Goal: Task Accomplishment & Management: Complete application form

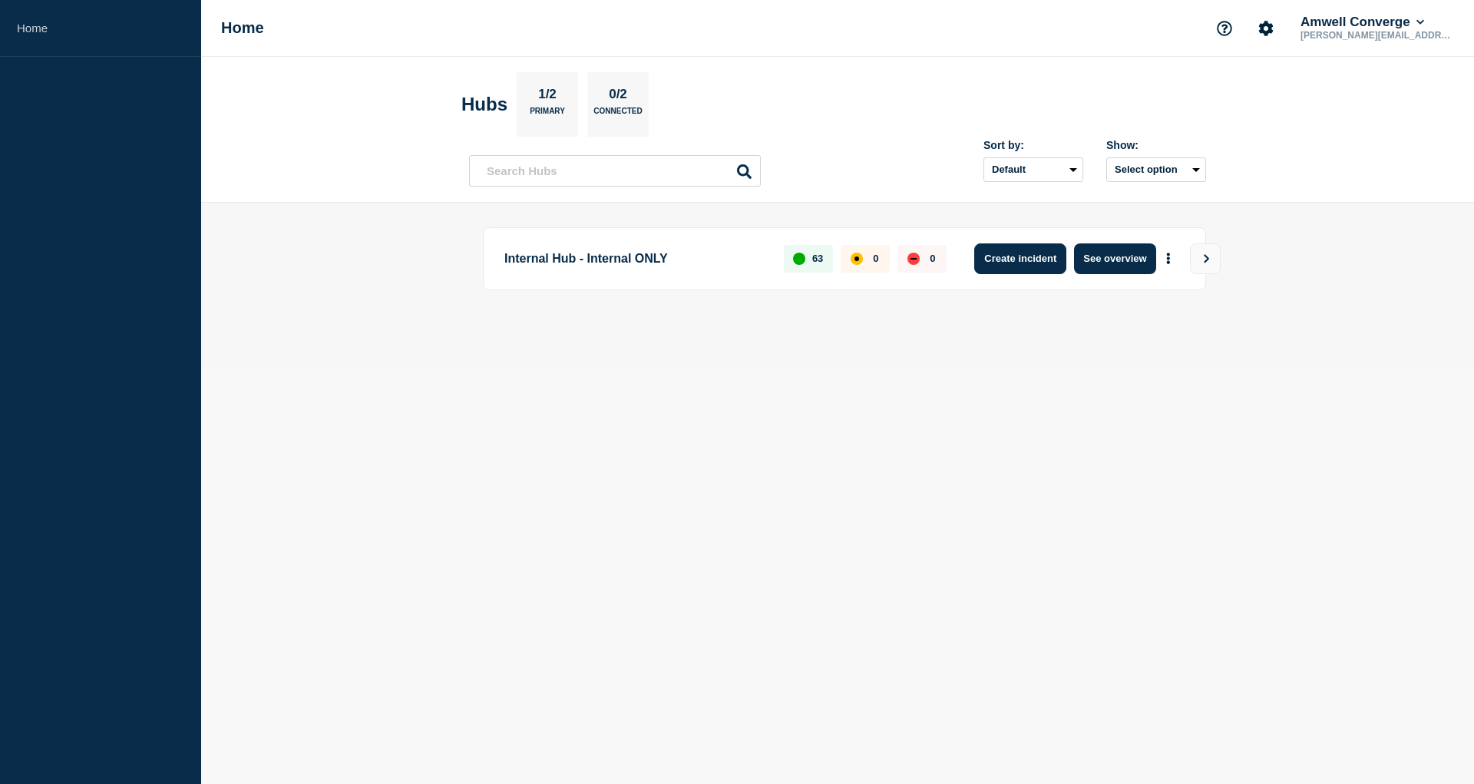
click at [1038, 259] on button "Create incident" at bounding box center [1020, 258] width 92 height 31
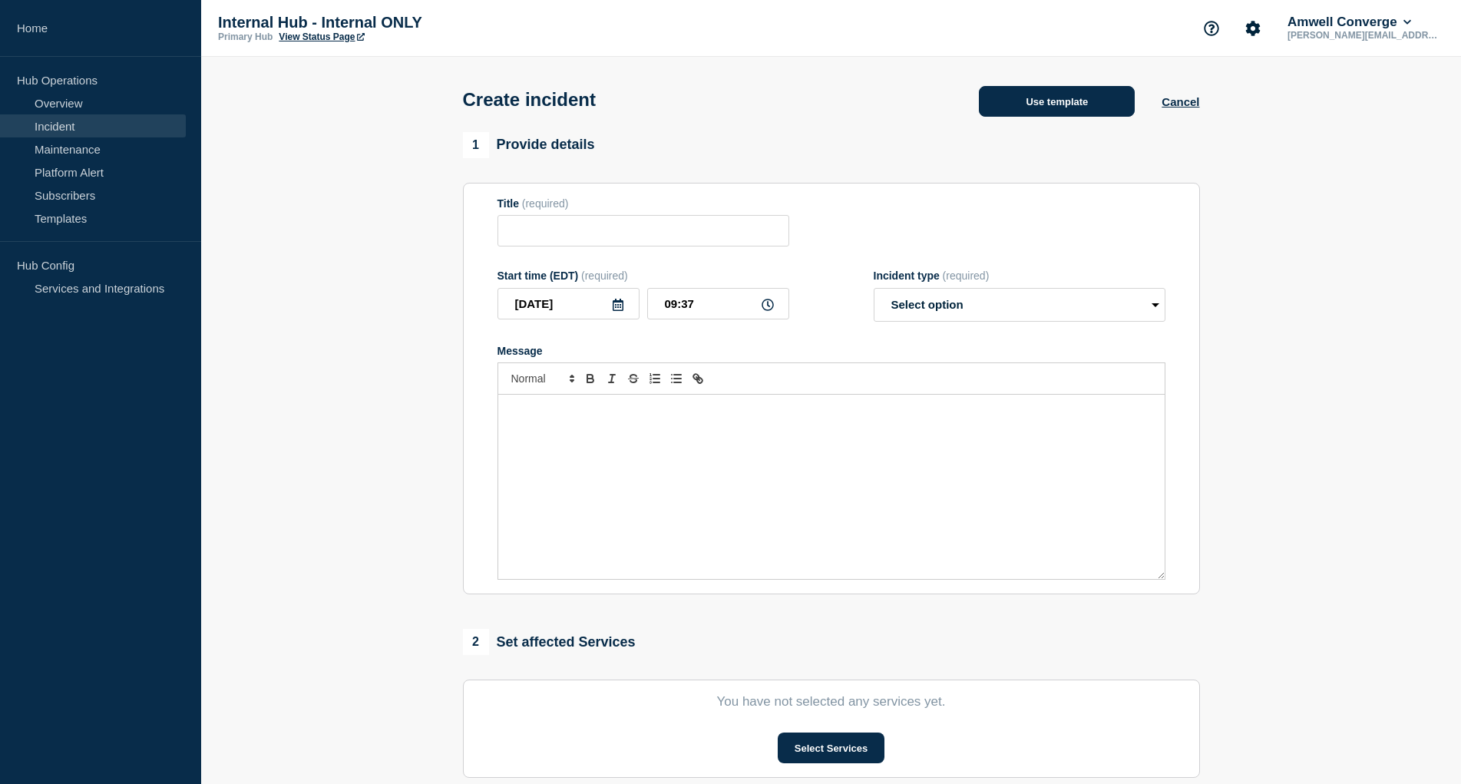
click at [1076, 104] on button "Use template" at bounding box center [1057, 101] width 156 height 31
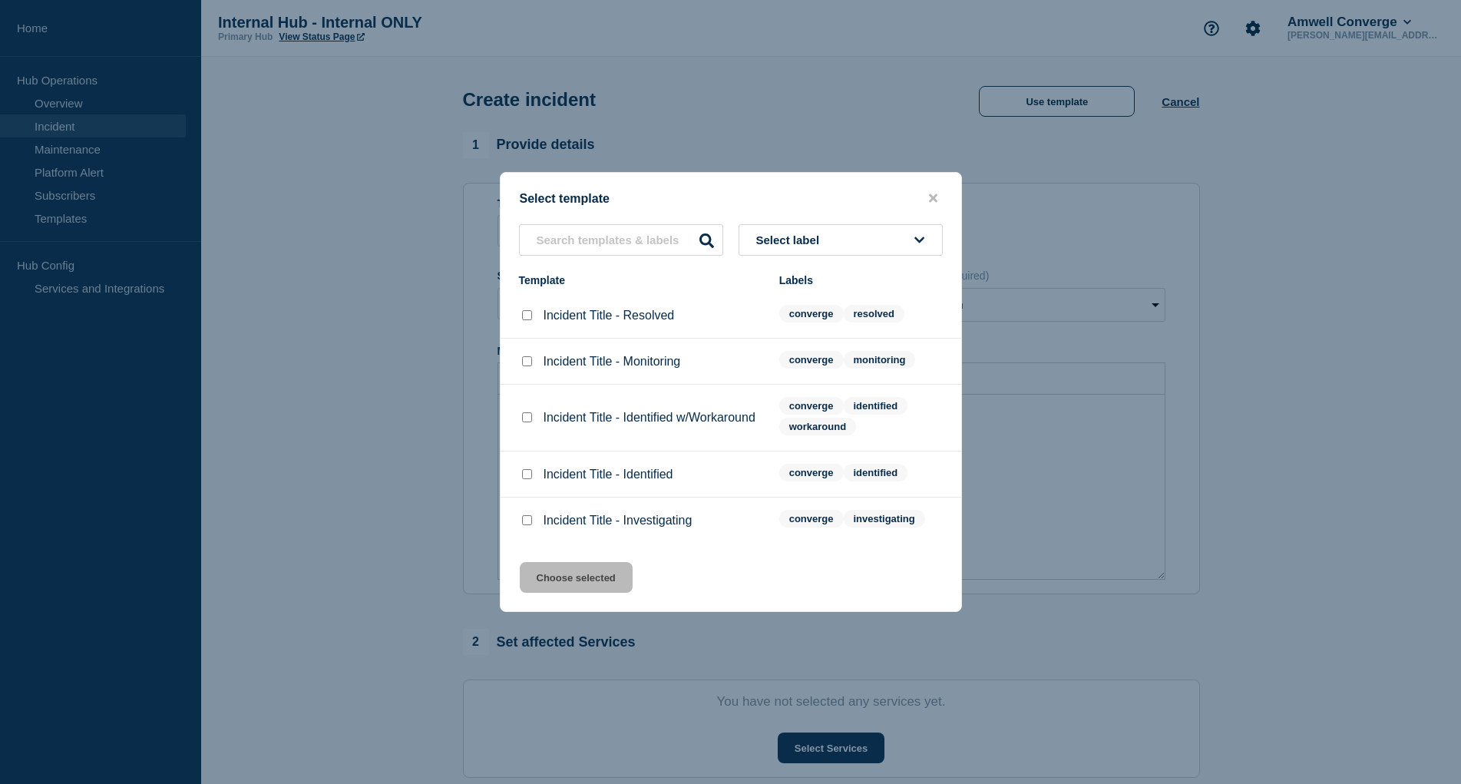
click at [535, 523] on div "Incident Title - Investigating" at bounding box center [641, 520] width 245 height 15
click at [528, 523] on input "Incident Title - Investigating checkbox" at bounding box center [527, 520] width 10 height 10
checkbox input "true"
click at [554, 577] on button "Choose selected" at bounding box center [576, 577] width 113 height 31
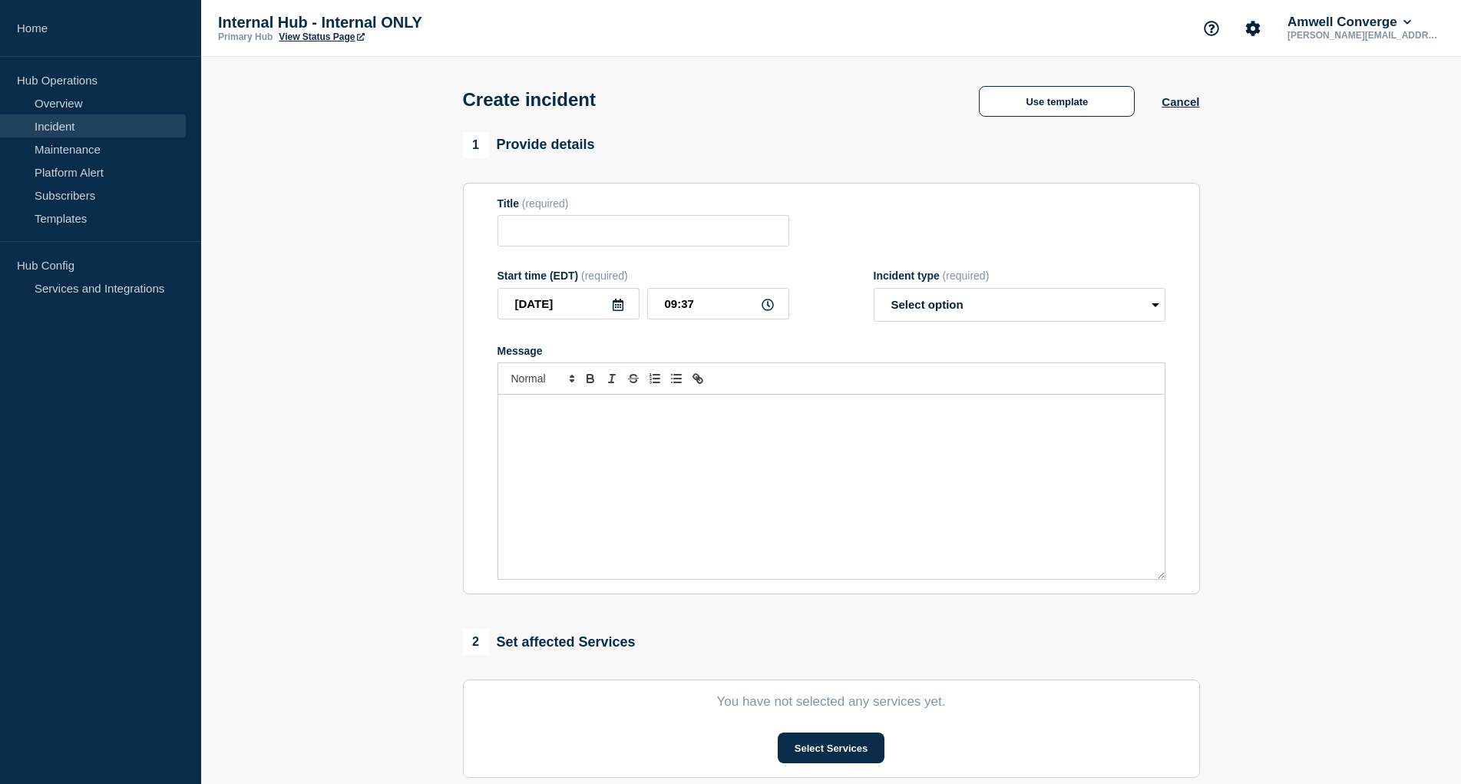
type input "Incident Title - Investigating"
select select "investigating"
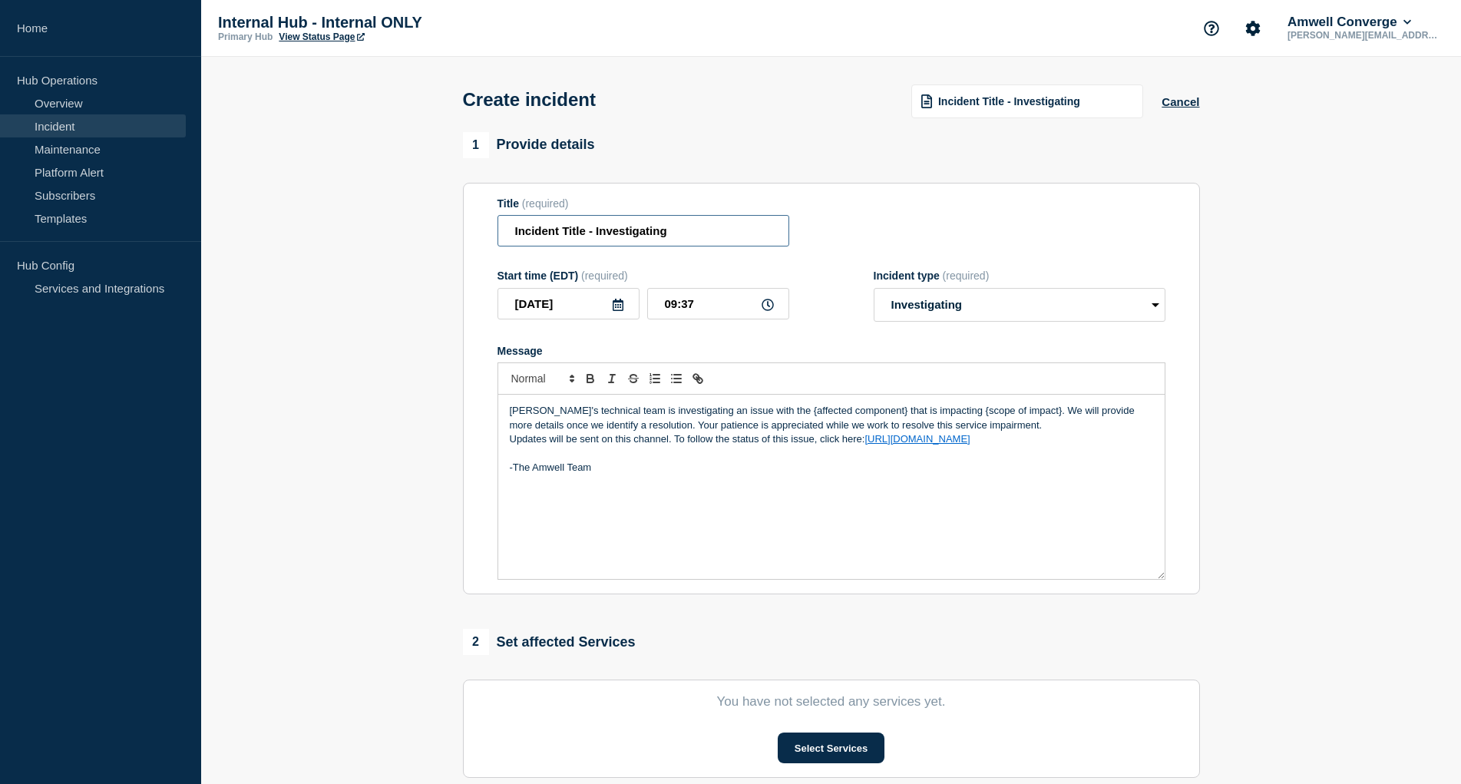
drag, startPoint x: 583, startPoint y: 236, endPoint x: 451, endPoint y: 213, distance: 133.3
click at [497, 215] on input "Incident Title - Investigating" at bounding box center [643, 230] width 292 height 31
drag, startPoint x: 688, startPoint y: 230, endPoint x: 929, endPoint y: 258, distance: 243.3
click at [789, 246] on input "AMG Amwell For Clinicians Outage - Investigating" at bounding box center [643, 230] width 292 height 31
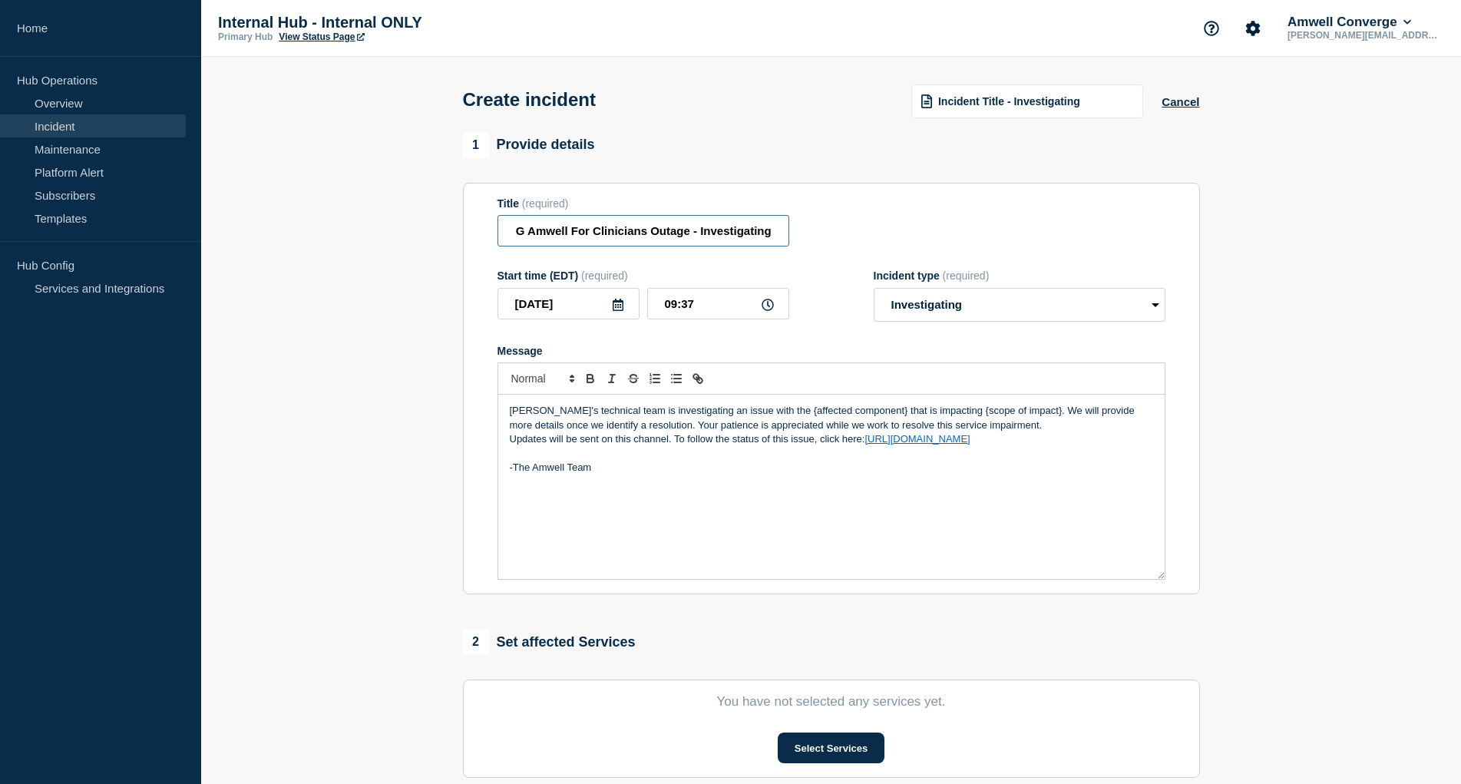
click at [692, 225] on input "AMG Amwell For Clinicians Outage - Investigating" at bounding box center [643, 230] width 292 height 31
type input "AMG Amwell For Clinicians Outage - Investigating"
click at [873, 288] on select "Select option Investigating Identified Monitoring" at bounding box center [1019, 305] width 292 height 34
click option "Investigating" at bounding box center [0, 0] width 0 height 0
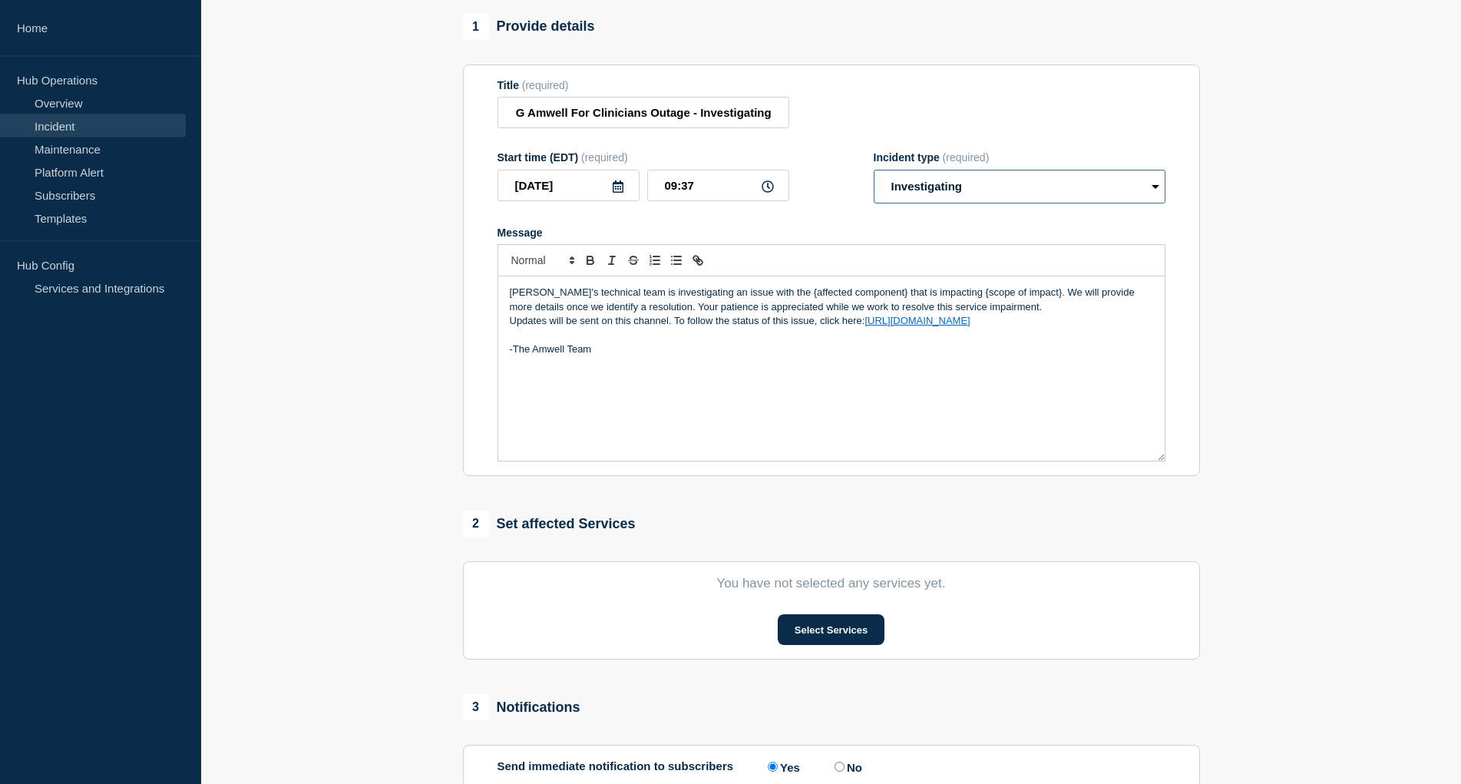
scroll to position [124, 0]
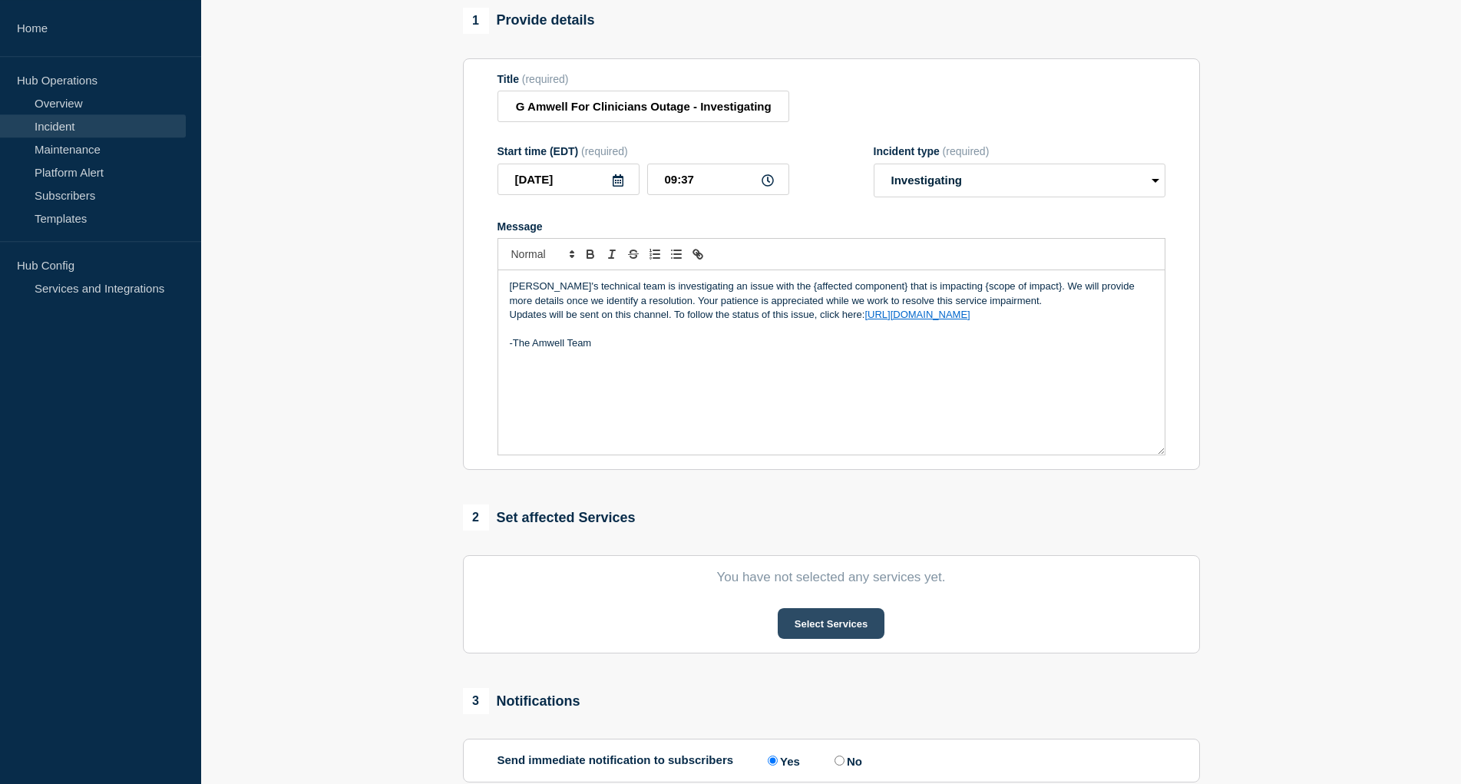
click at [826, 628] on button "Select Services" at bounding box center [831, 623] width 107 height 31
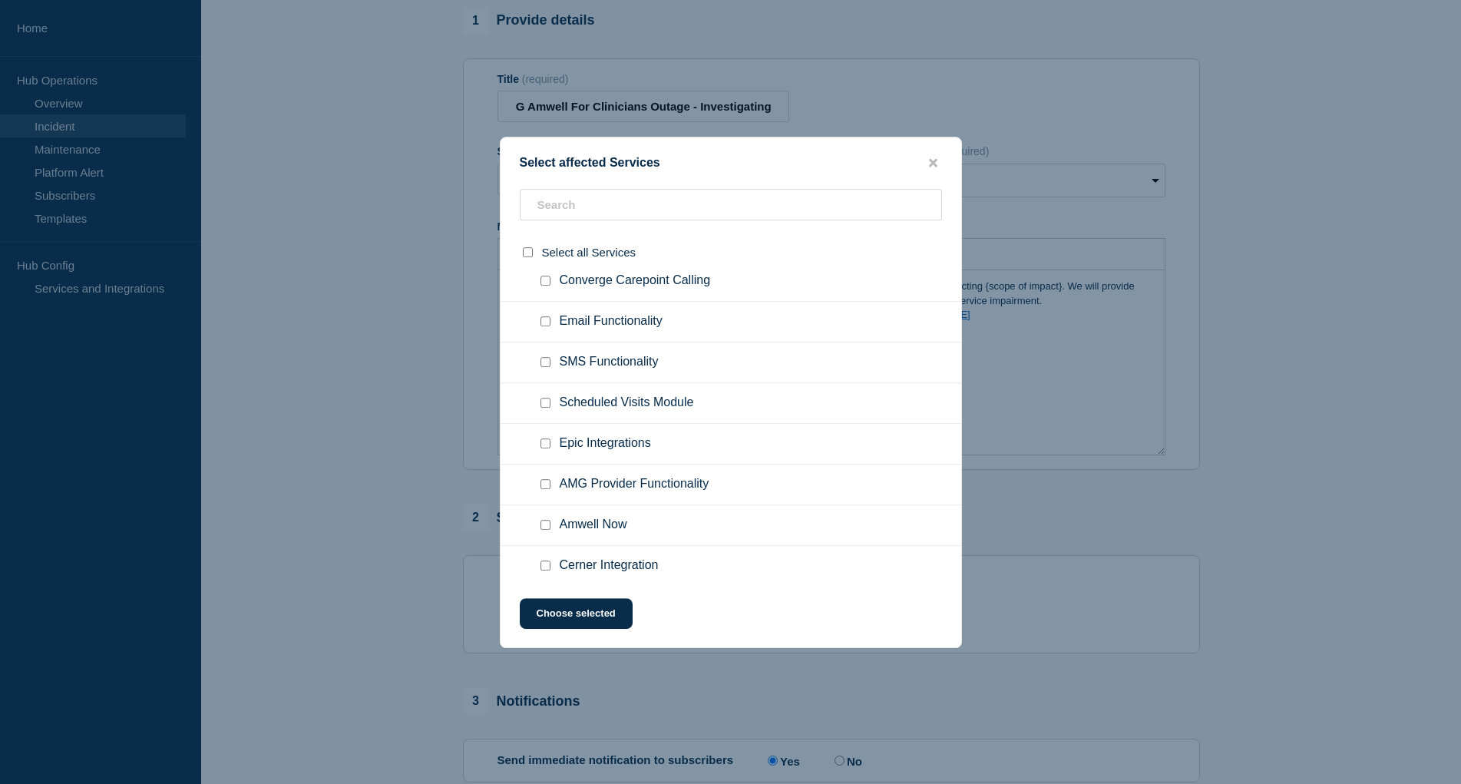
scroll to position [785, 0]
click at [542, 481] on input "AMG Provider Functionality checkbox" at bounding box center [545, 483] width 10 height 10
checkbox input "true"
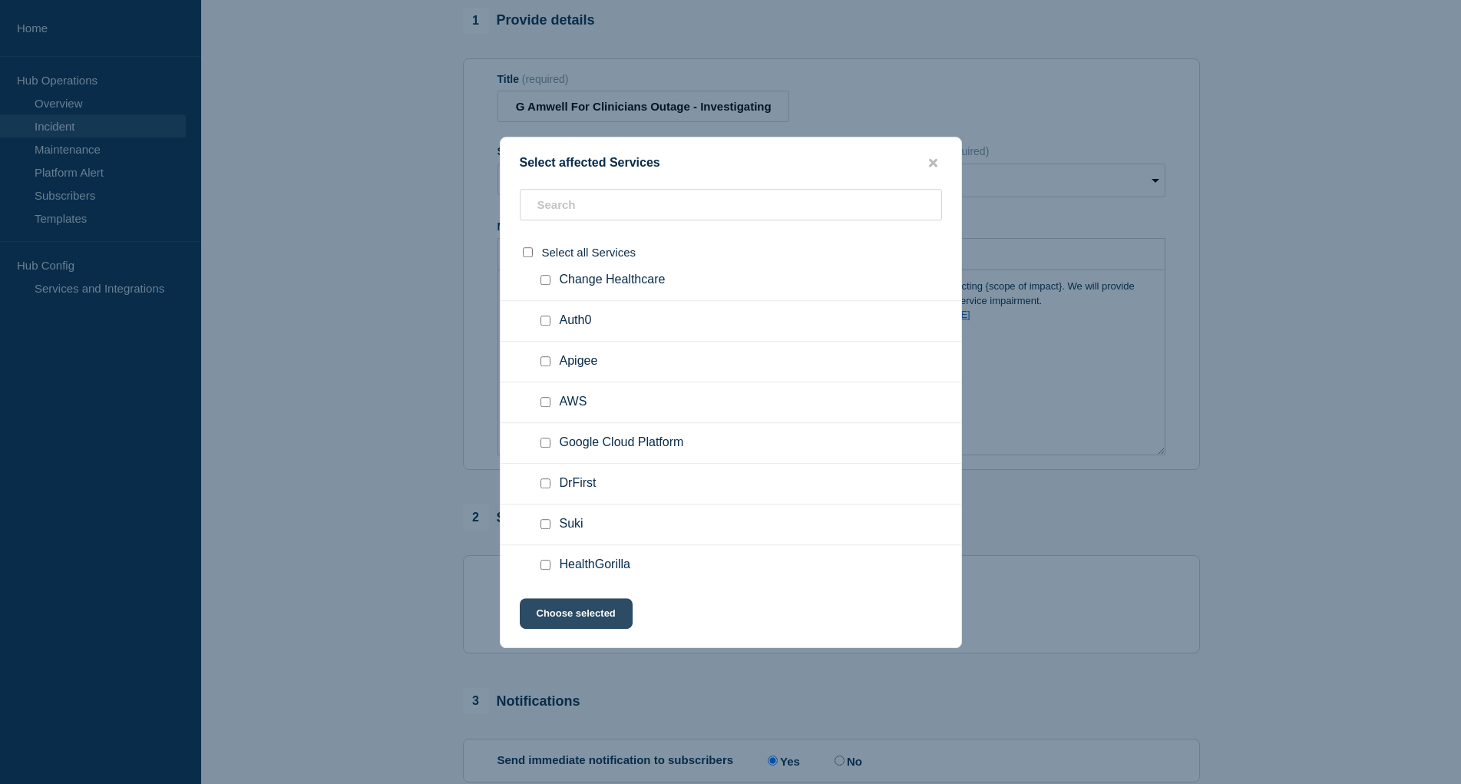
click at [590, 619] on button "Choose selected" at bounding box center [576, 613] width 113 height 31
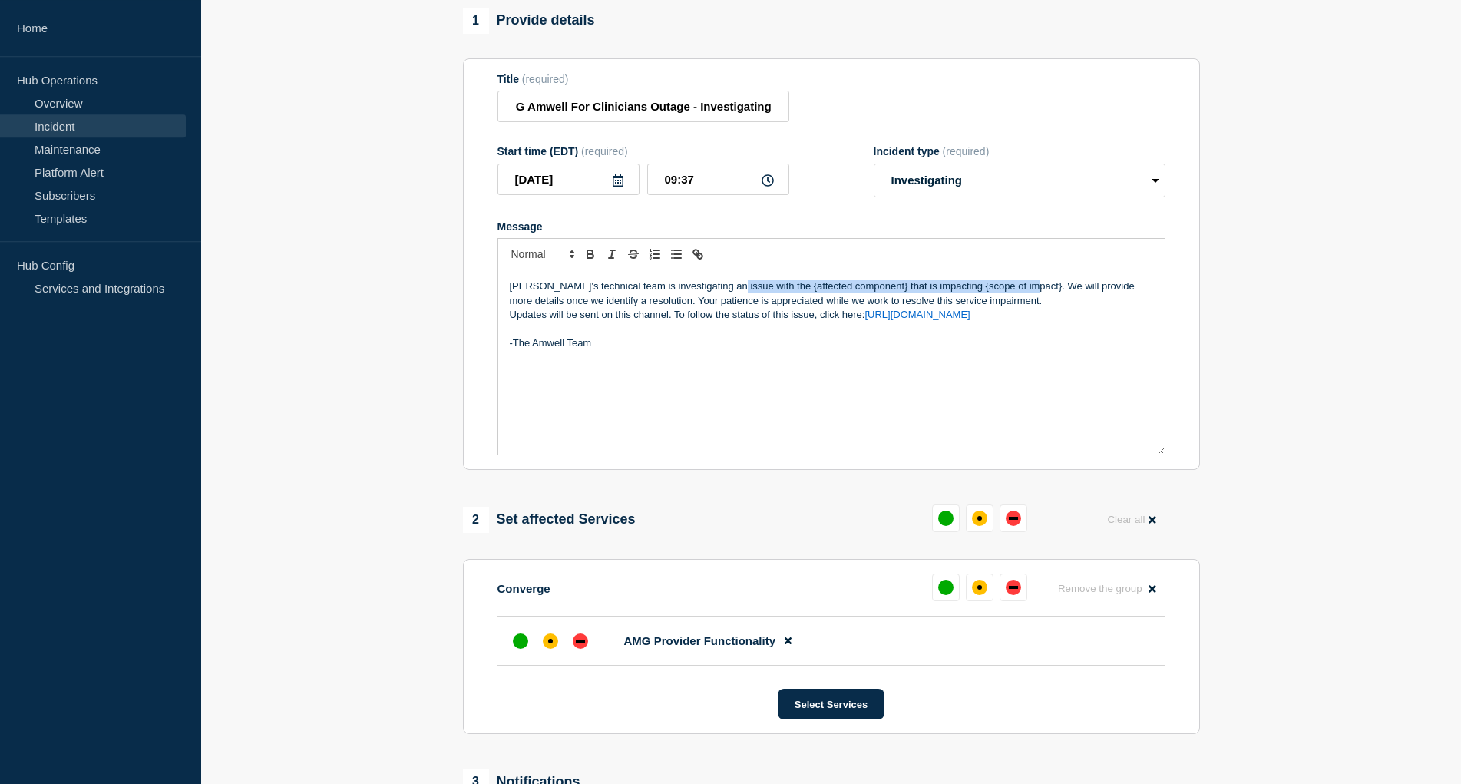
drag, startPoint x: 726, startPoint y: 292, endPoint x: 1016, endPoint y: 296, distance: 290.2
click at [1016, 296] on p "Amwell's technical team is investigating an issue with the {affected component}…" at bounding box center [831, 293] width 643 height 28
drag, startPoint x: 543, startPoint y: 99, endPoint x: 392, endPoint y: 94, distance: 151.3
click at [497, 94] on input "AMG Amwell For Clinicians Outage - Investigating" at bounding box center [643, 106] width 292 height 31
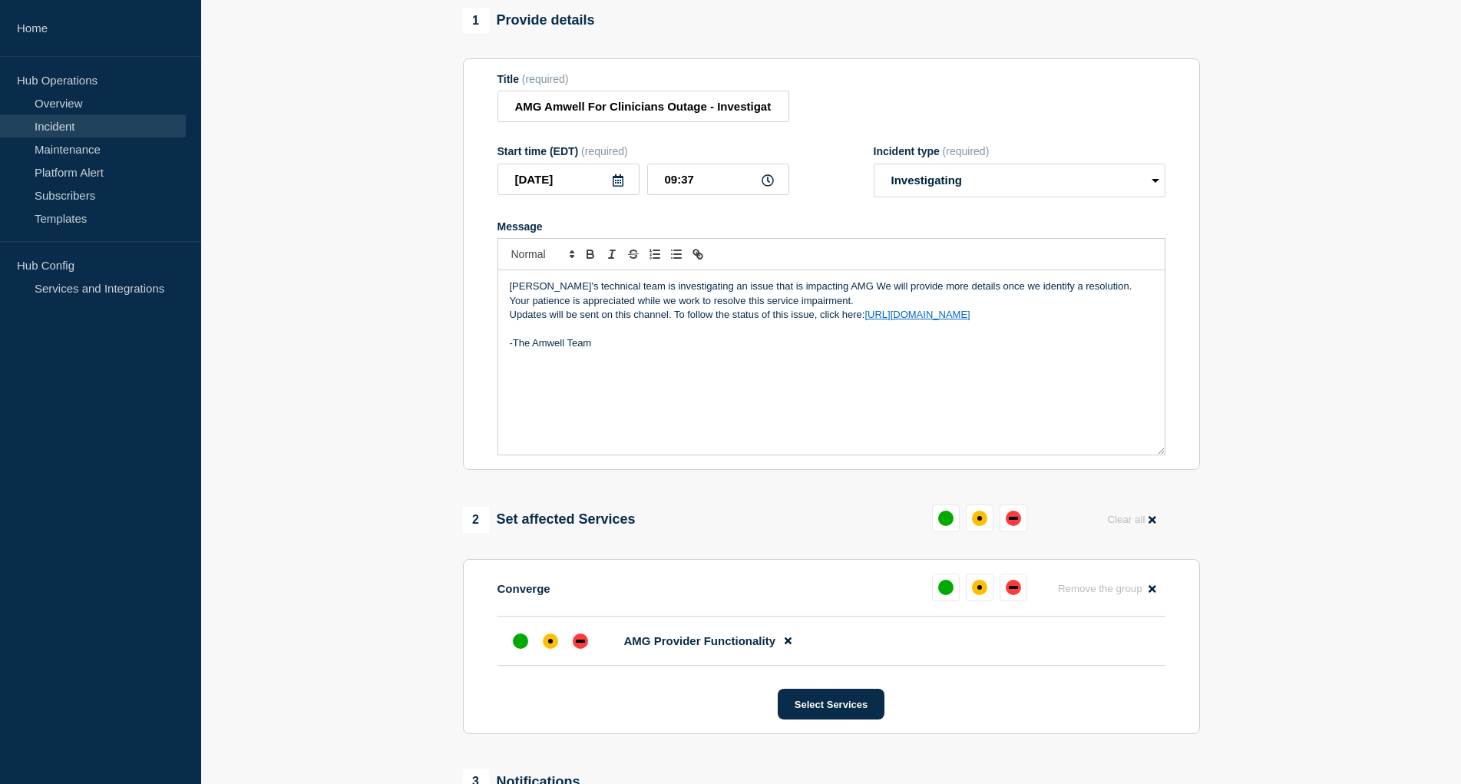
click at [824, 298] on p "Amwell's technical team is investigating an issue that is impacting AMG We will…" at bounding box center [831, 293] width 643 height 28
click at [548, 290] on p "Amwell's technical team is investigating an issue that is impacting AMG We will…" at bounding box center [831, 293] width 643 height 28
click at [606, 294] on p "Amwell technical team is investigating an issue that is impacting AMG We will p…" at bounding box center [831, 293] width 643 height 28
click at [833, 293] on p "Amwell technical teams are investigating an issue that is impacting AMG We will…" at bounding box center [831, 293] width 643 height 28
click at [830, 292] on p "Amwell technical teams are investigating an issue that is impacting AMG functio…" at bounding box center [831, 293] width 643 height 28
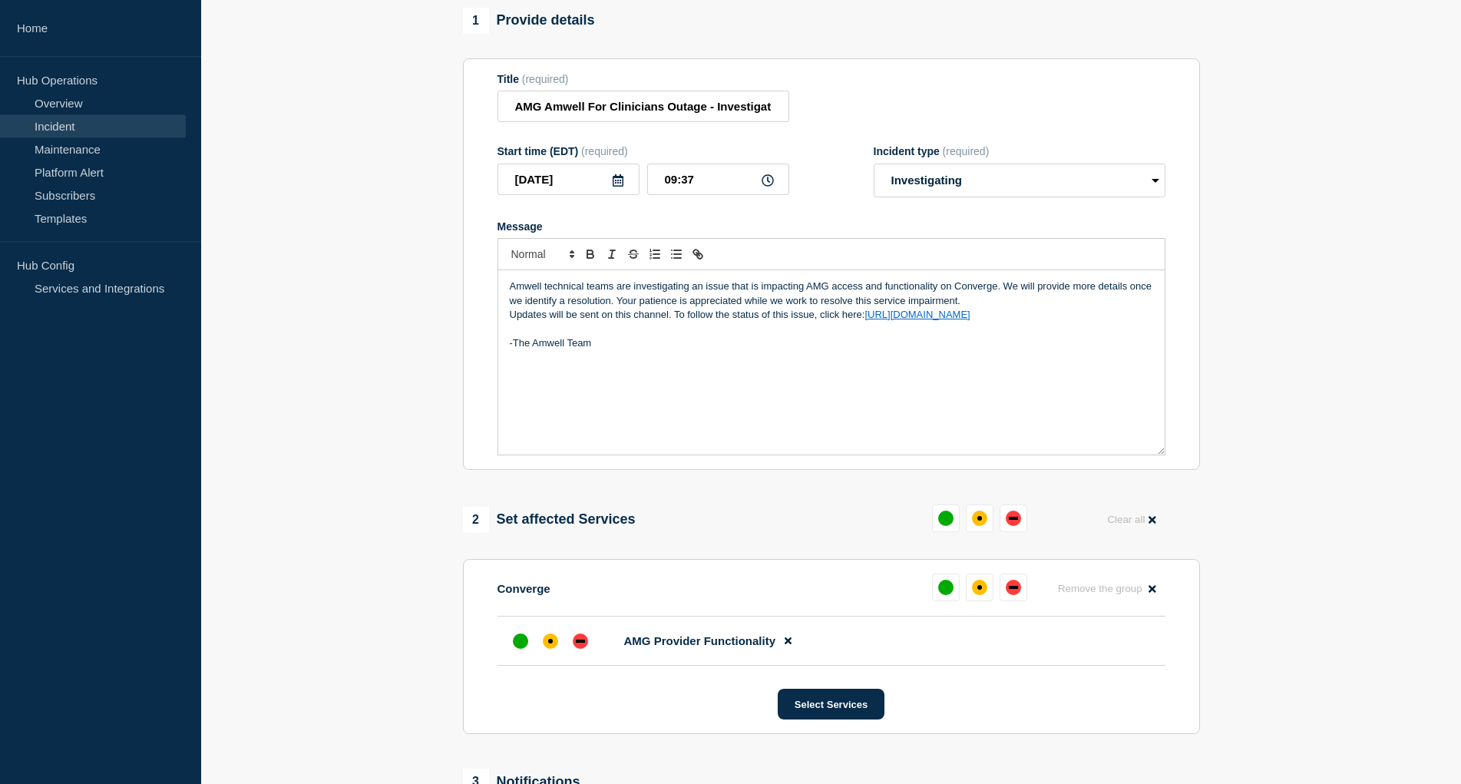
click at [993, 289] on p "Amwell technical teams are investigating an issue that is impacting AMG access …" at bounding box center [831, 293] width 643 height 28
click at [945, 304] on p "Amwell technical teams are investigating an issue that is impacting AMG access …" at bounding box center [831, 293] width 643 height 28
click at [616, 111] on input "well For CAMG Amlinicians Outage - Investigating" at bounding box center [643, 106] width 292 height 31
click at [586, 106] on input "AMG Amwell For Clinicians Outage - Investigating" at bounding box center [643, 106] width 292 height 31
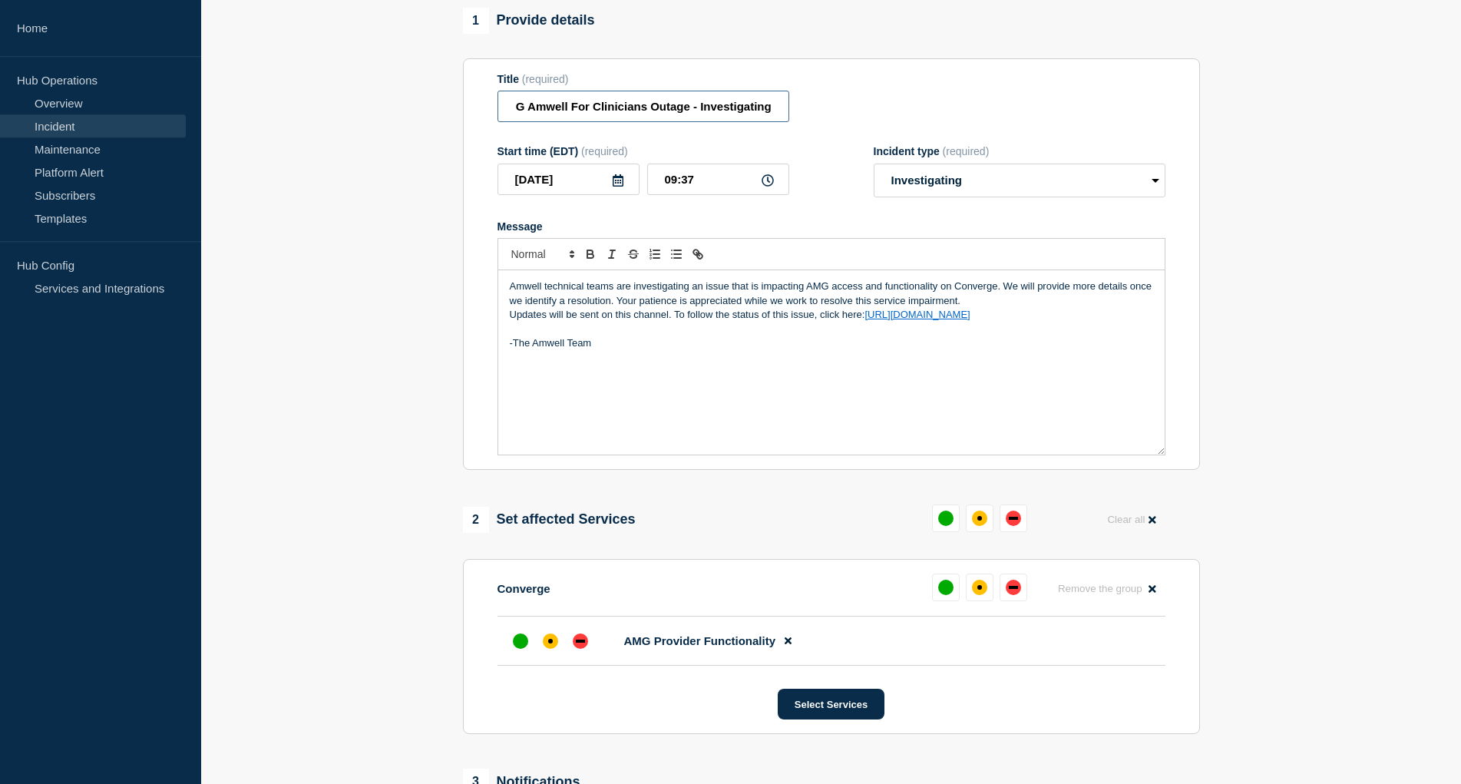
click at [638, 114] on input "AMG Amwell For Clinicians Outage - Investigating" at bounding box center [643, 106] width 292 height 31
click at [548, 115] on input "AMG Amwell For Clinicians Outage - Investigating" at bounding box center [643, 106] width 292 height 31
drag, startPoint x: 540, startPoint y: 111, endPoint x: 874, endPoint y: 131, distance: 335.3
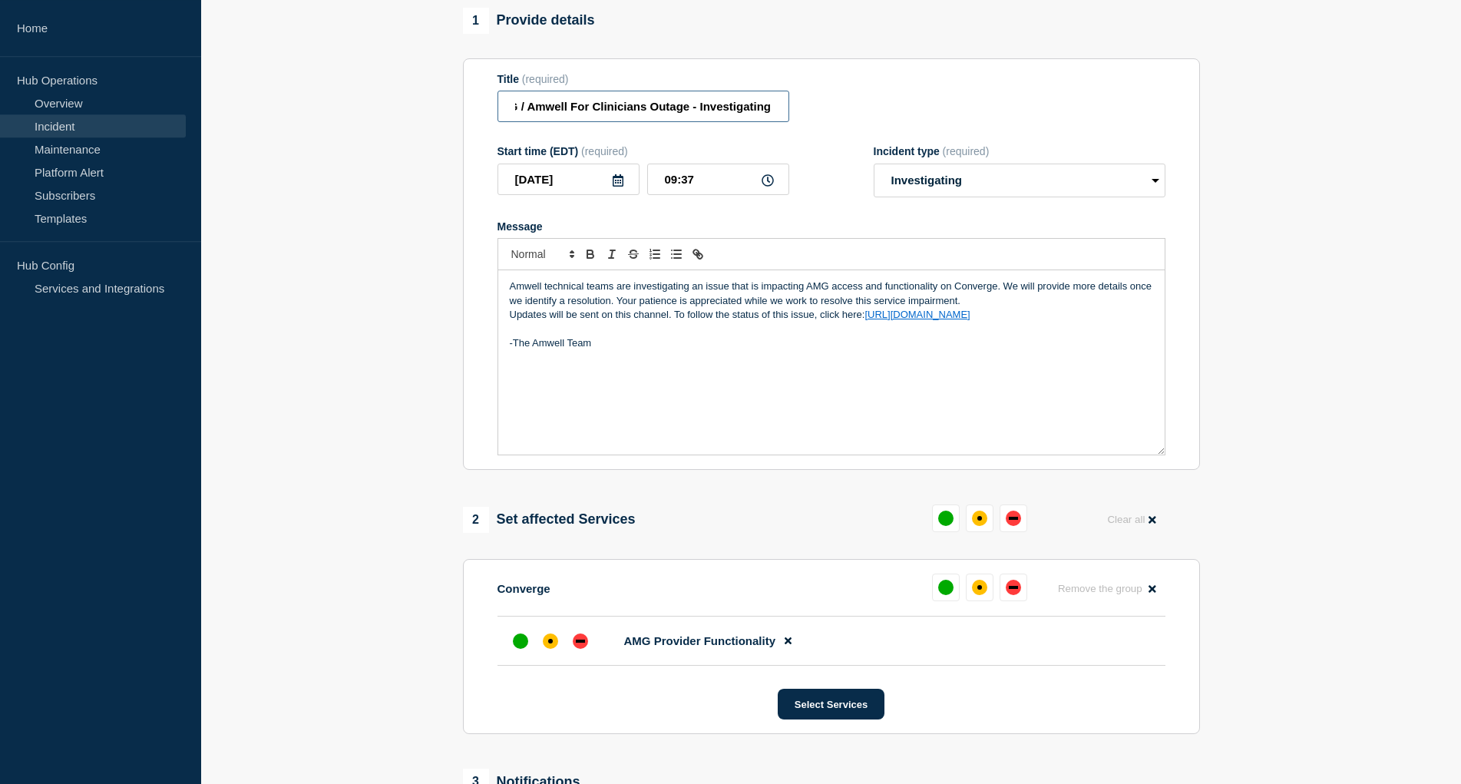
click at [789, 122] on input "AMG / Amwell For Clinicians Outage - Investigating" at bounding box center [643, 106] width 292 height 31
type input "AMG / Amwell For Clinicians Outage - Investigating"
click at [695, 336] on p "Message" at bounding box center [831, 329] width 643 height 14
click at [1002, 292] on p "Amwell technical teams are investigating an issue that is impacting AMG access …" at bounding box center [831, 293] width 643 height 28
click at [831, 293] on p "Amwell technical teams are investigating an issue that is impacting AMG access …" at bounding box center [831, 293] width 643 height 28
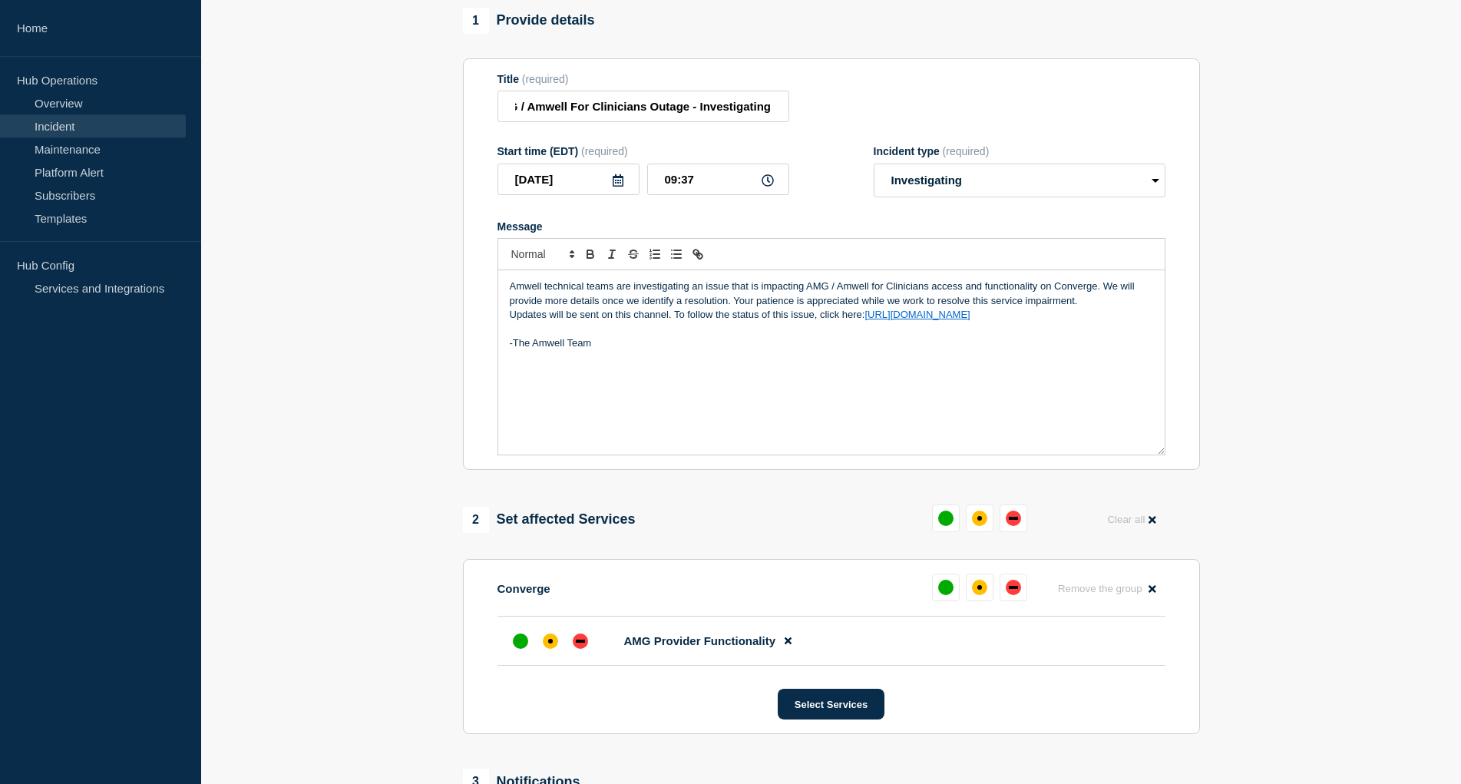
click at [906, 394] on div "Amwell technical teams are investigating an issue that is impacting AMG / Amwel…" at bounding box center [831, 362] width 666 height 184
click at [1045, 302] on p "Amwell technical teams are investigating an issue that is impacting AMG / Amwel…" at bounding box center [831, 293] width 643 height 28
click at [650, 113] on input "AMG / Amwell For Clinicians Outage - Investigating" at bounding box center [643, 106] width 292 height 31
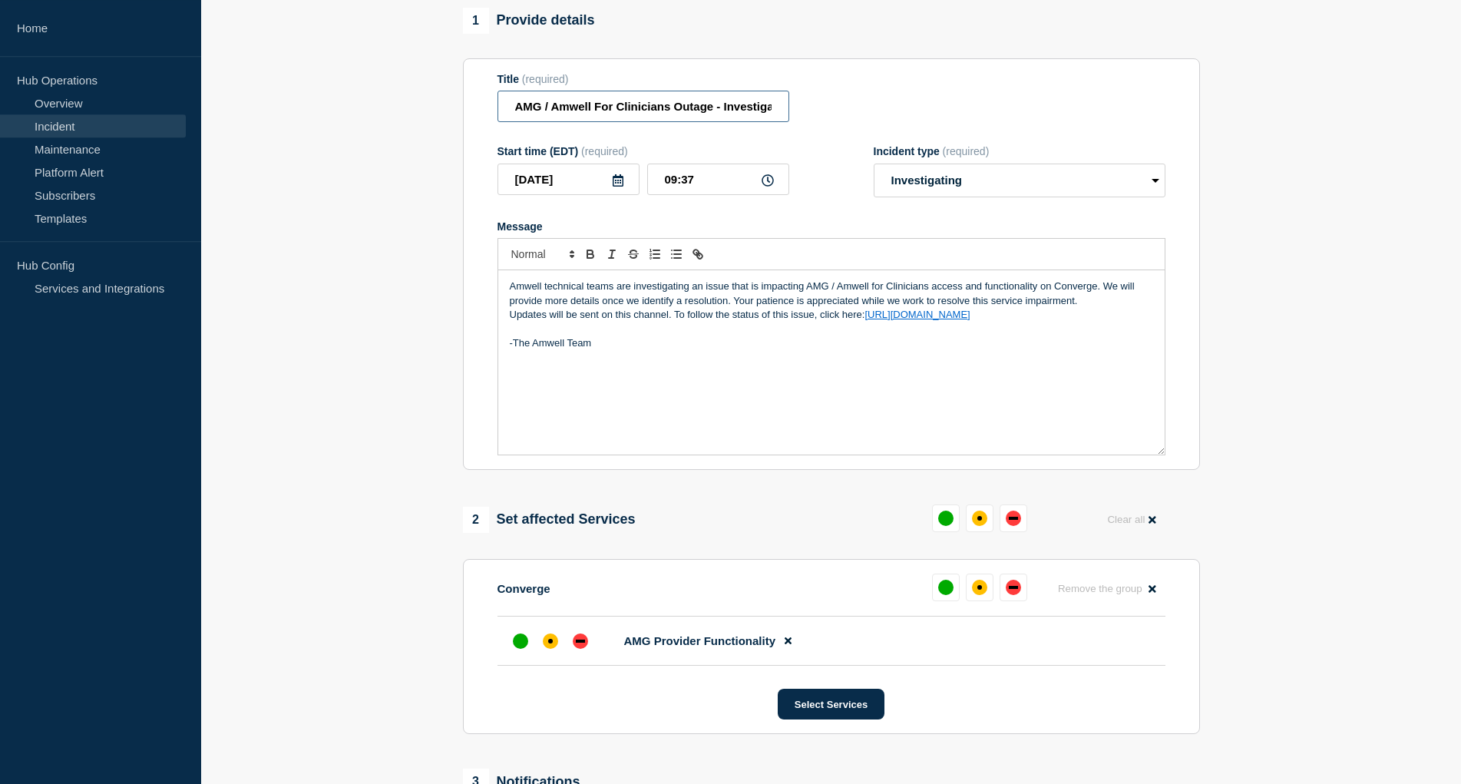
drag, startPoint x: 586, startPoint y: 108, endPoint x: 426, endPoint y: 97, distance: 160.1
click at [497, 97] on input "AMG / Amwell For Clinicians Outage - Investigating" at bounding box center [643, 106] width 292 height 31
click at [745, 381] on div "Amwell technical teams are investigating an issue that is impacting AMG / Amwel…" at bounding box center [831, 362] width 666 height 184
click at [577, 649] on div "down" at bounding box center [580, 640] width 15 height 15
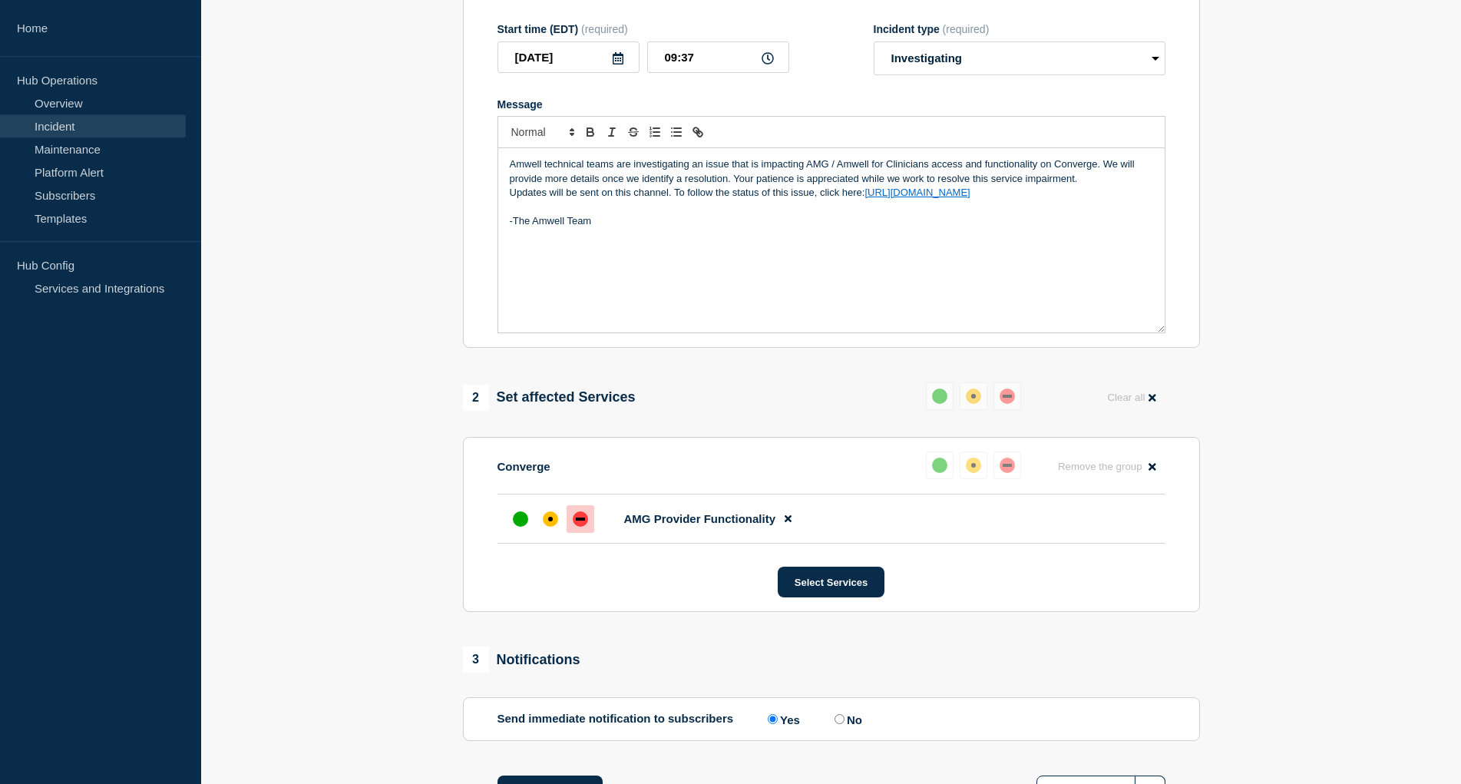
scroll to position [378, 0]
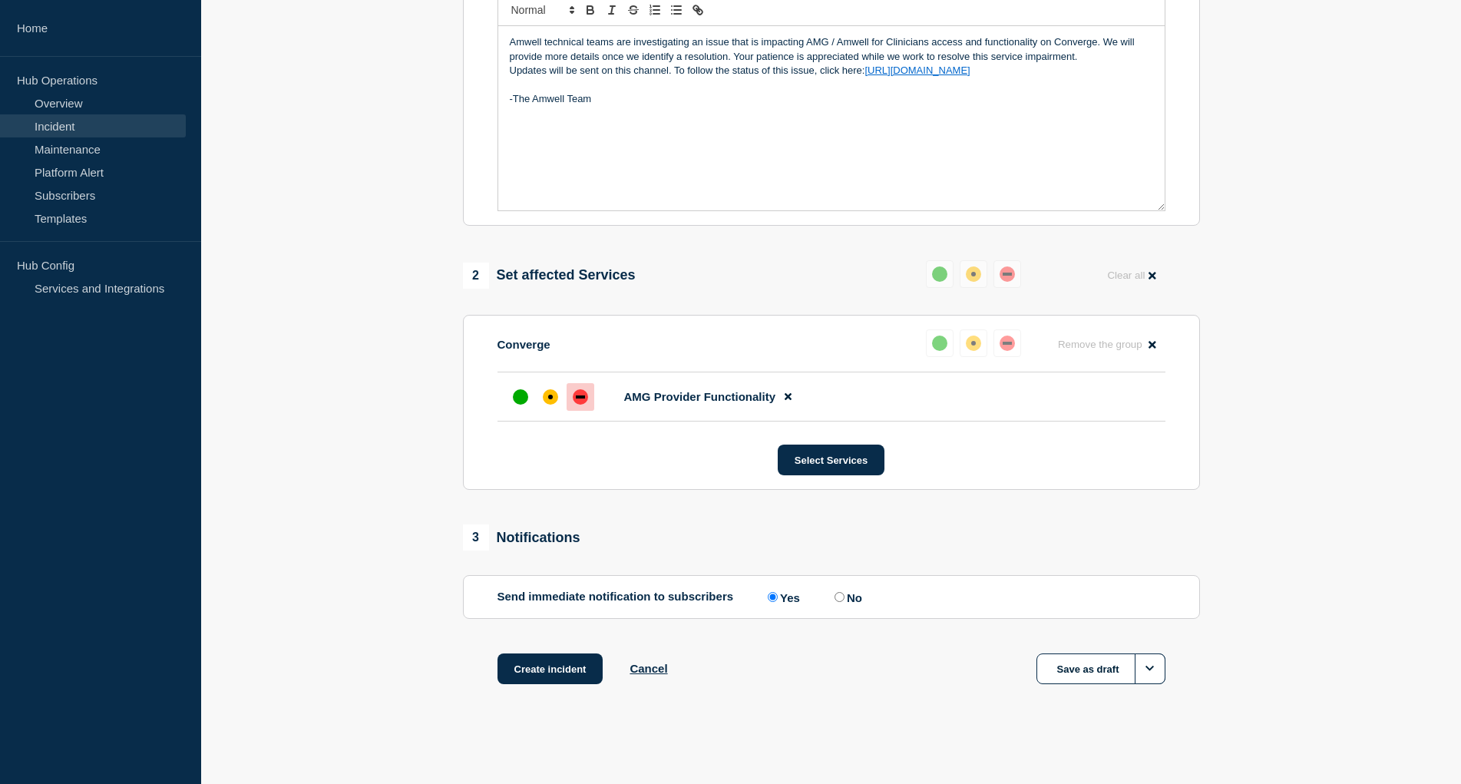
click at [571, 646] on div "1 Provide details Title (required) AMG / Amwell For Clinicians Outage - Investi…" at bounding box center [831, 243] width 754 height 959
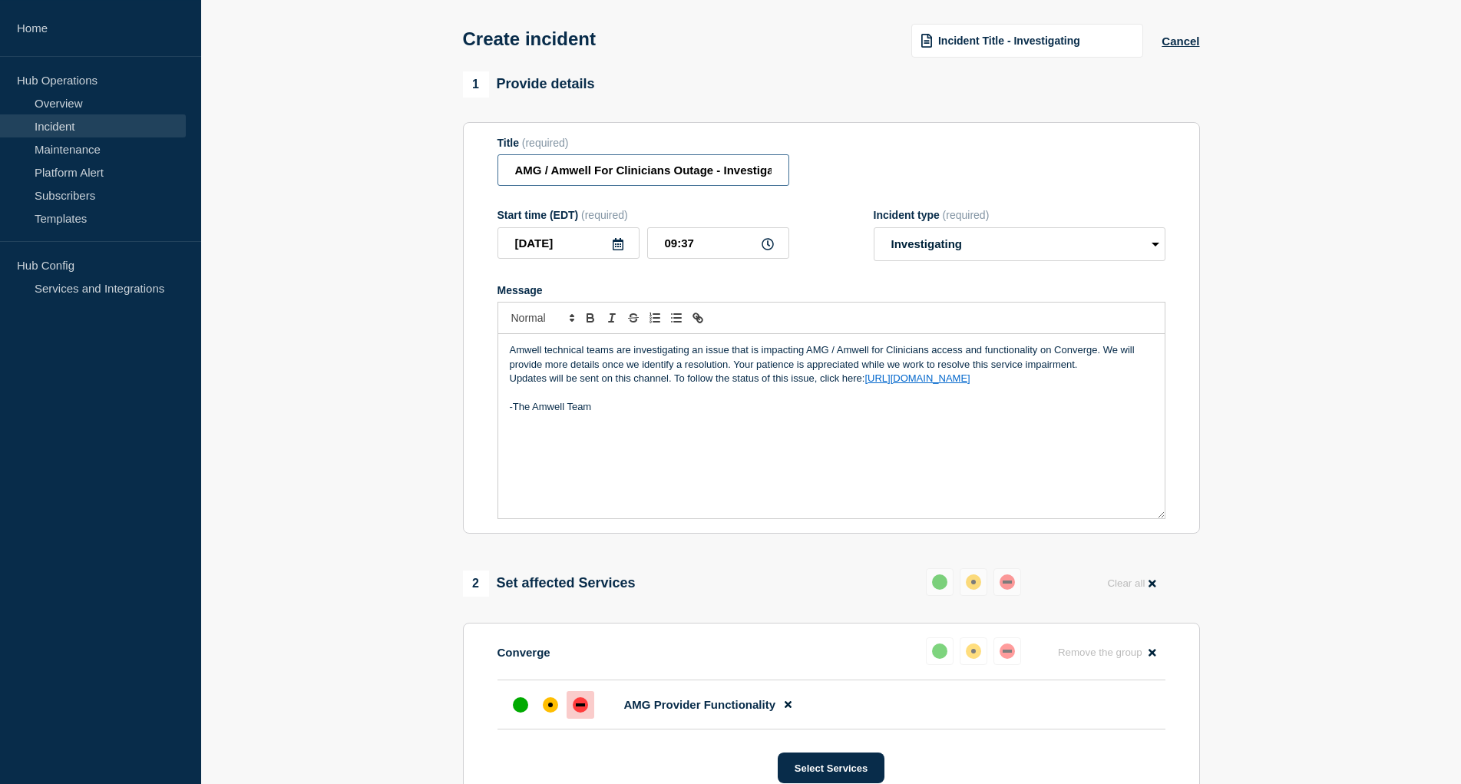
click at [578, 186] on input "AMG / Amwell For Clinicians Outage - Investigating" at bounding box center [643, 169] width 292 height 31
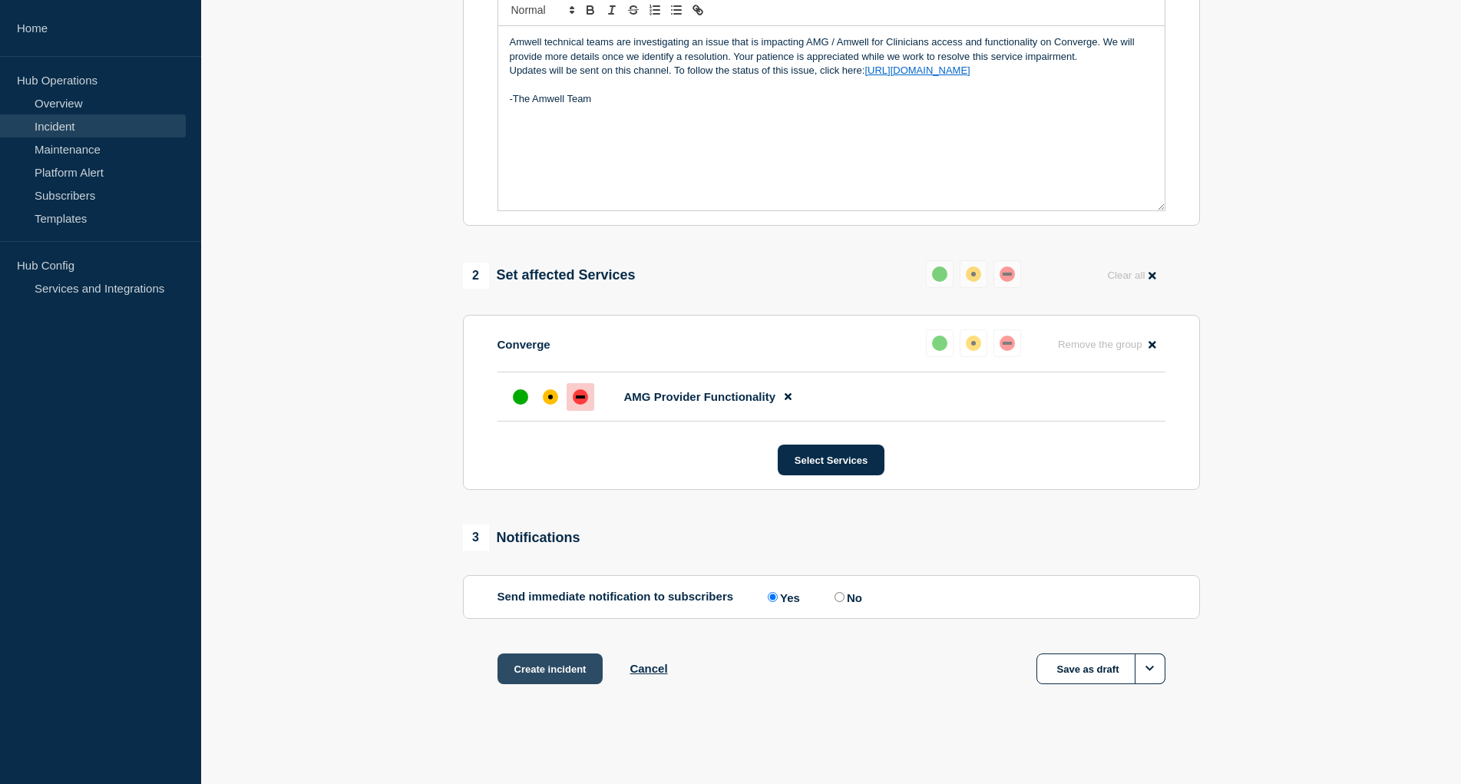
click at [554, 660] on button "Create incident" at bounding box center [550, 668] width 106 height 31
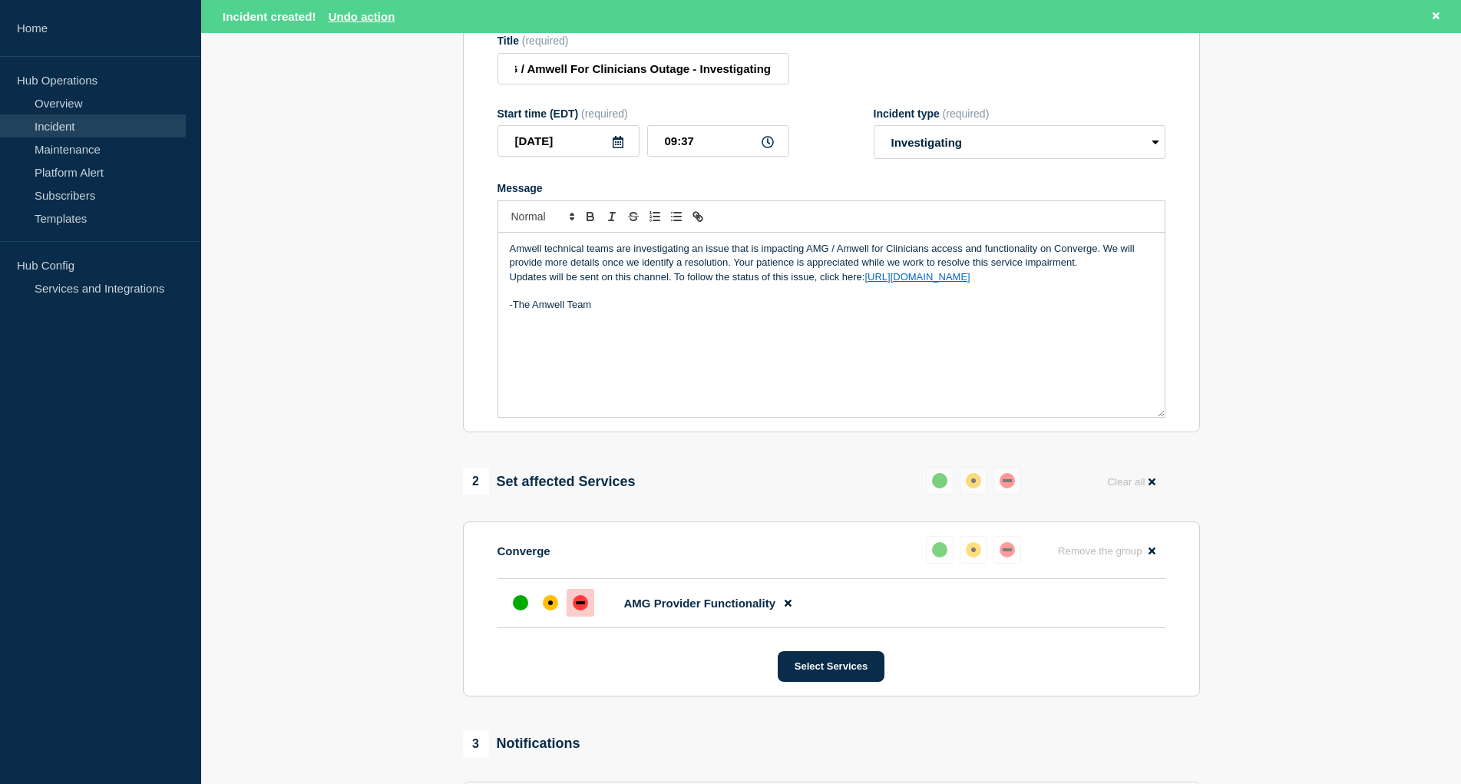
scroll to position [194, 0]
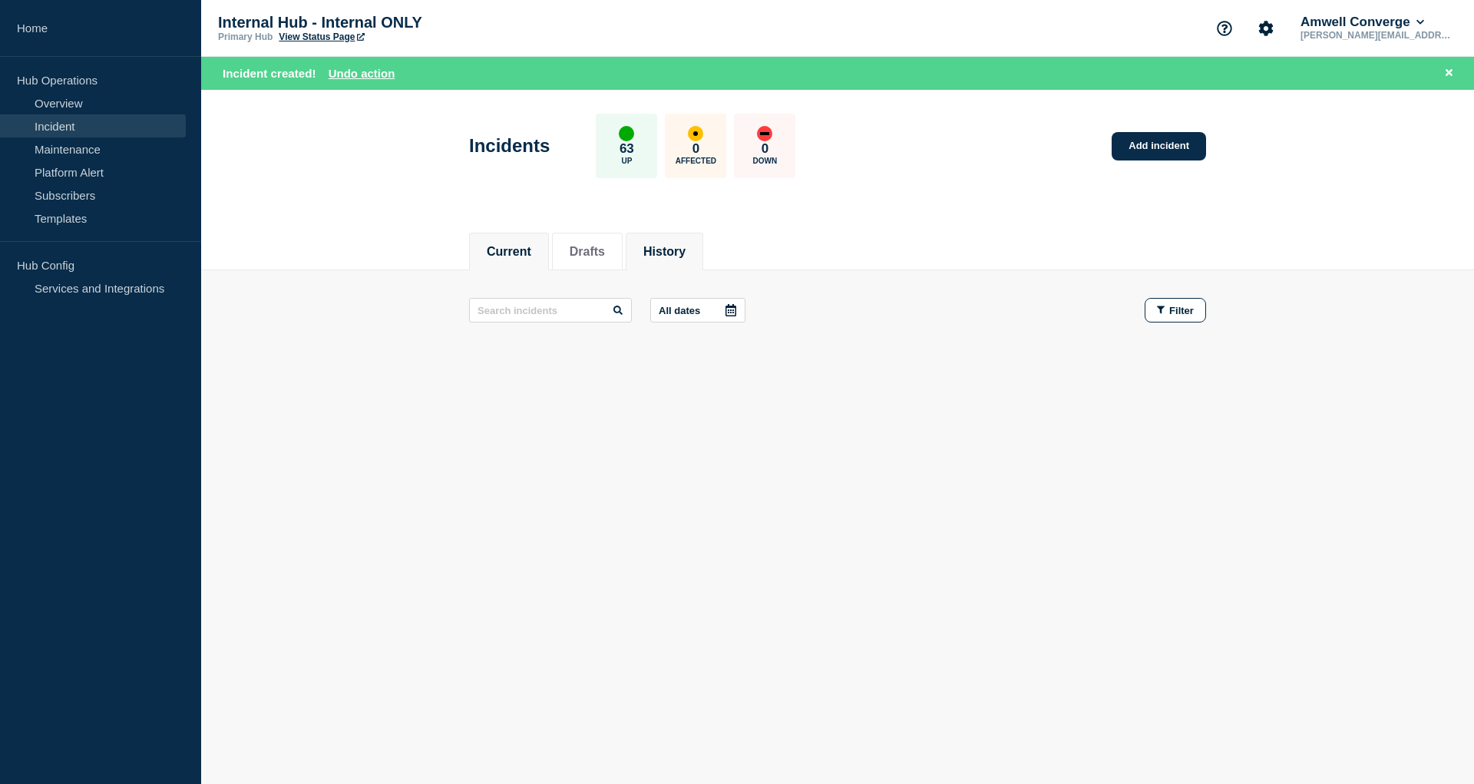
click at [681, 249] on button "History" at bounding box center [664, 252] width 42 height 14
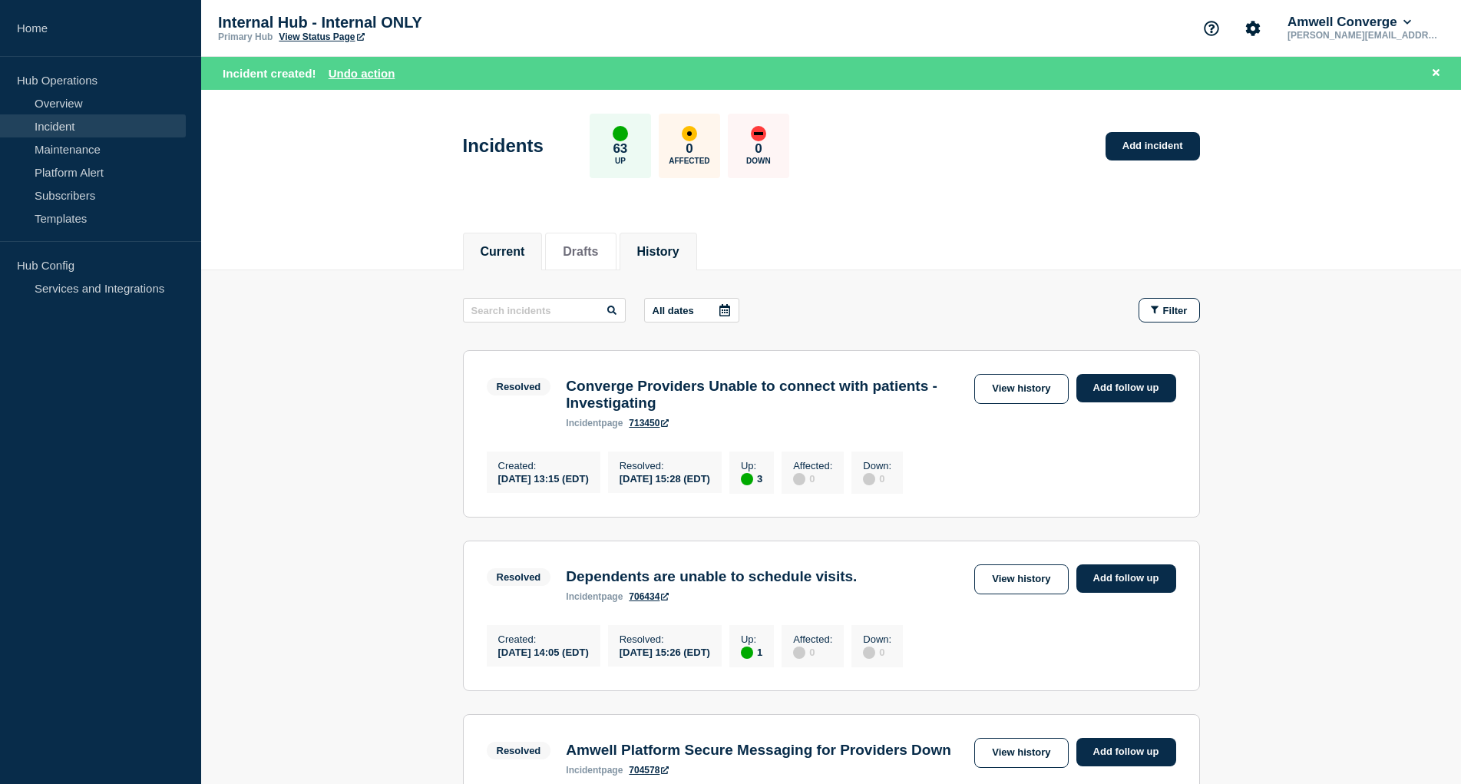
click at [496, 237] on li "Current" at bounding box center [503, 252] width 80 height 38
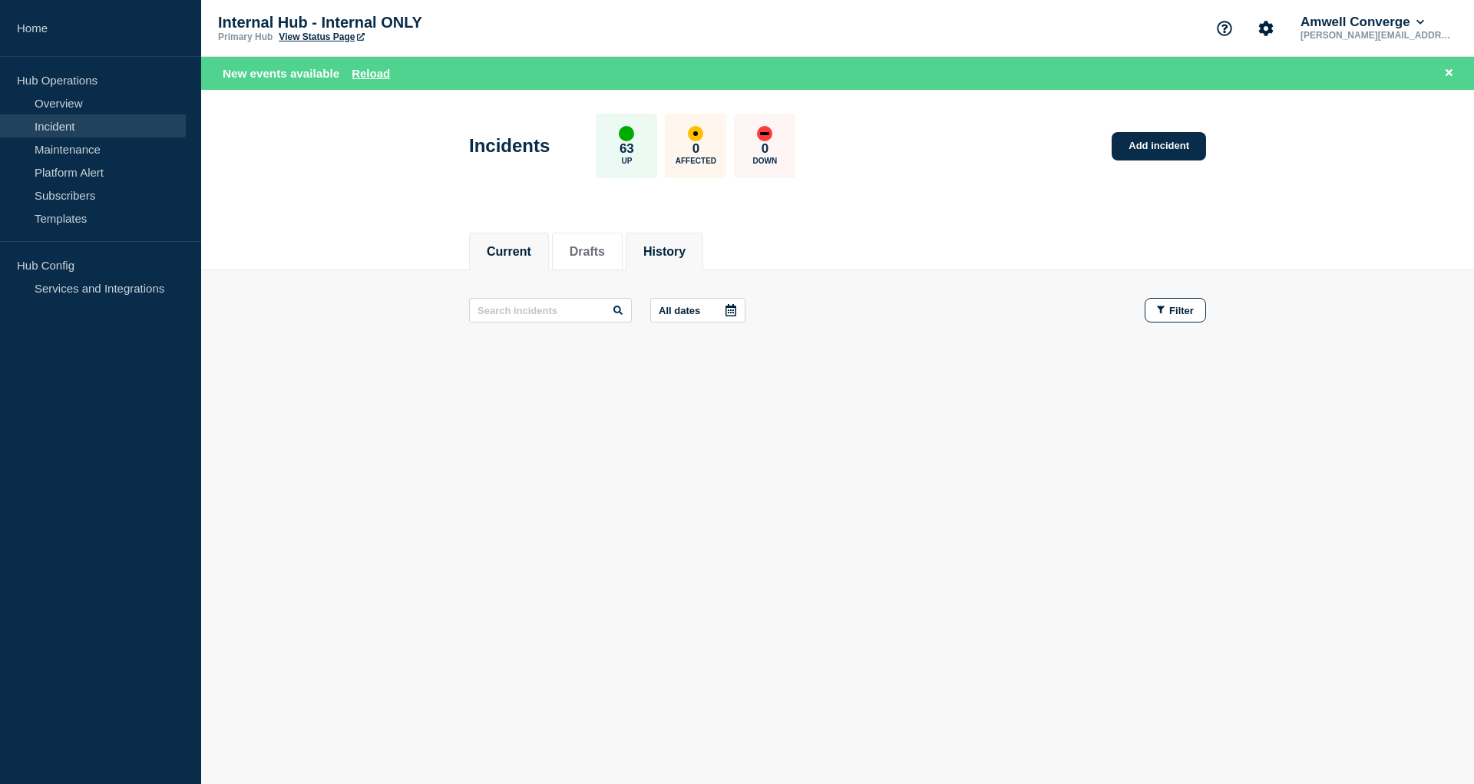
click at [692, 240] on li "History" at bounding box center [665, 252] width 78 height 38
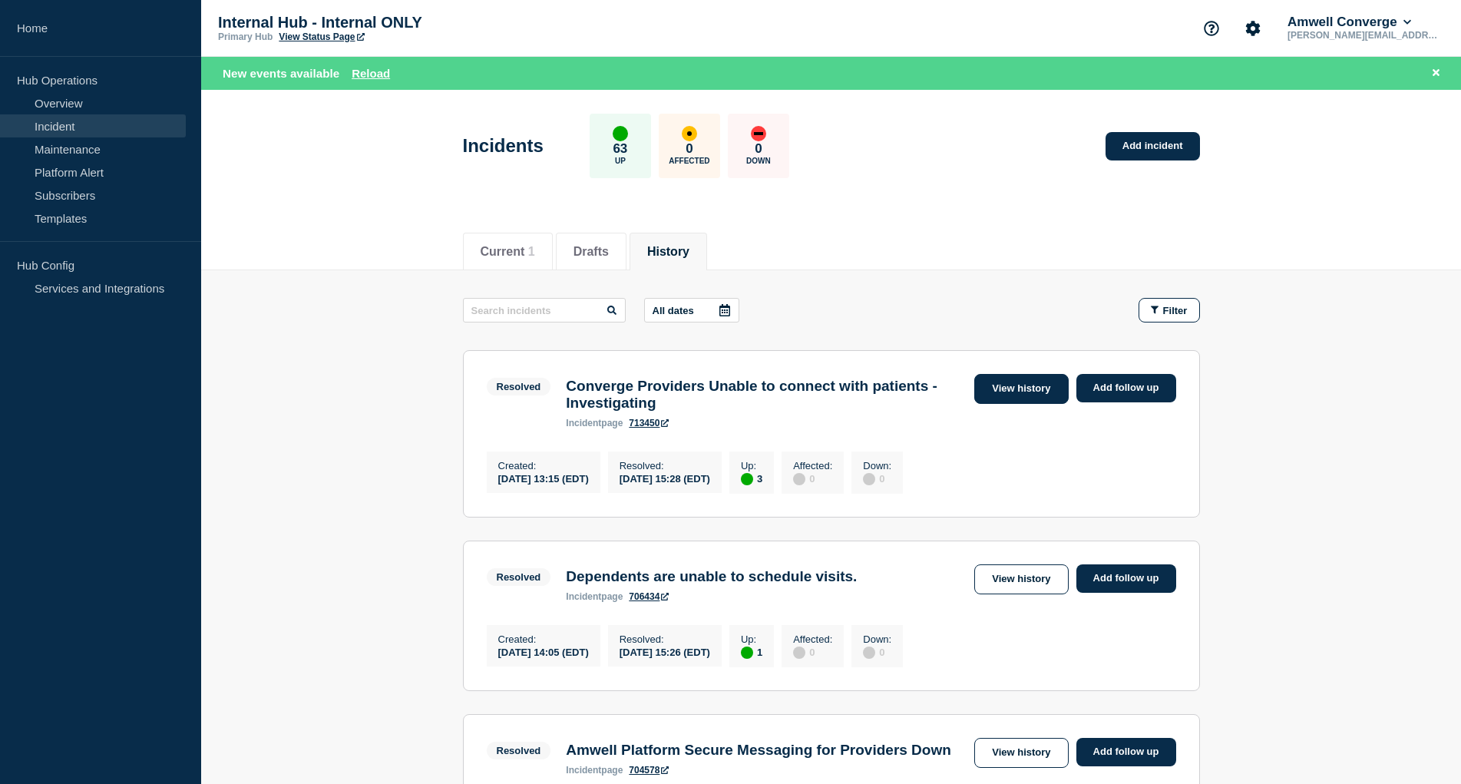
click at [1032, 398] on link "View history" at bounding box center [1021, 389] width 94 height 30
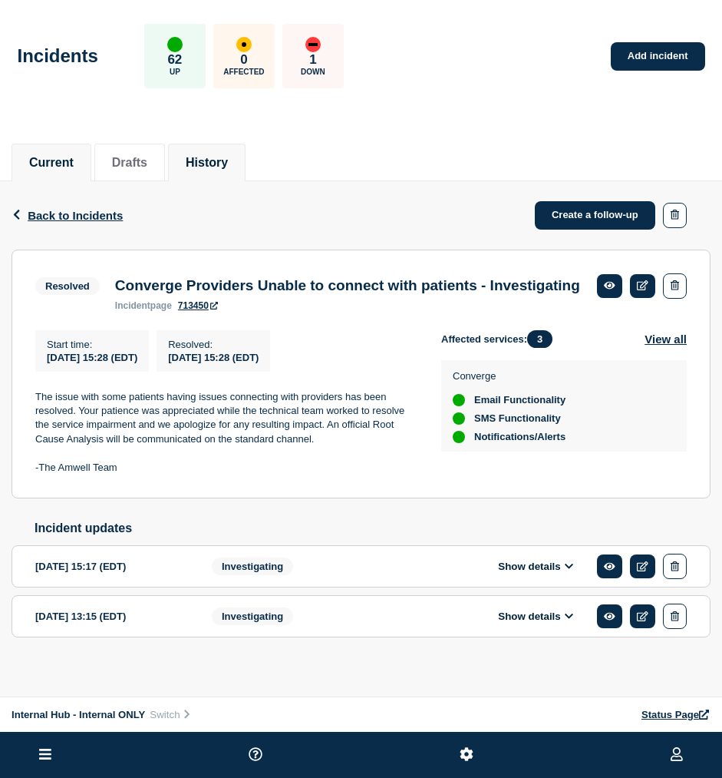
click at [52, 146] on li "Current" at bounding box center [52, 163] width 80 height 38
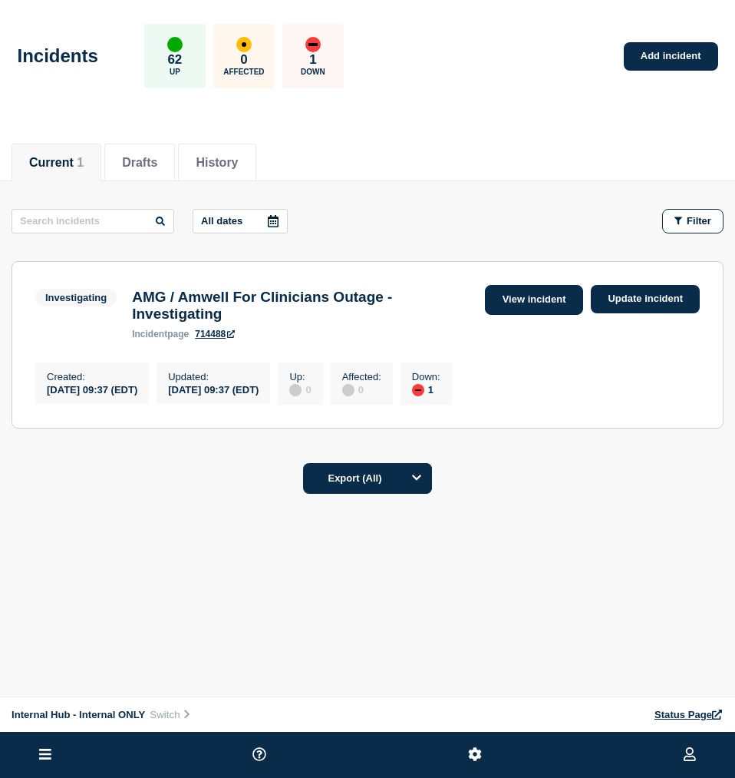
click at [546, 299] on link "View incident" at bounding box center [534, 300] width 99 height 30
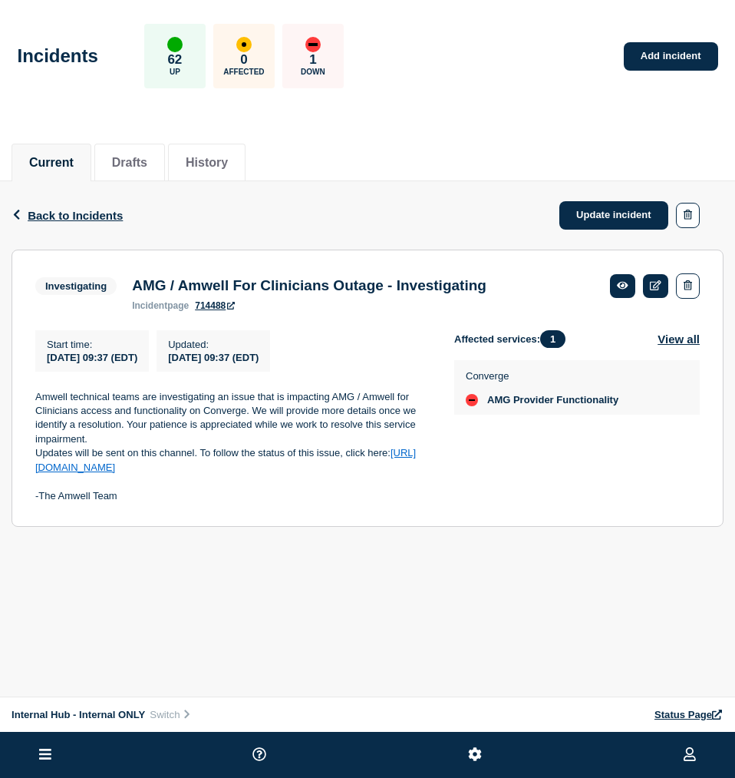
click at [568, 24] on div "Incidents 62 Up 0 Affected 1 Down Add incident" at bounding box center [367, 51] width 735 height 94
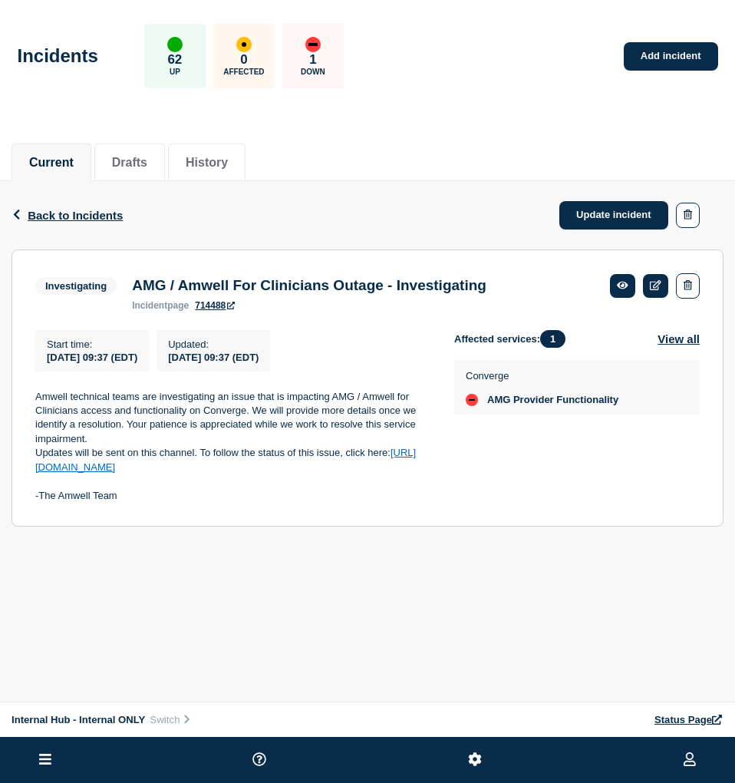
click at [167, 595] on div "Internal Hub - Internal ONLY Primary Hub View Status Page Amwell Converge andre…" at bounding box center [367, 321] width 735 height 643
click at [612, 207] on link "Update incident" at bounding box center [614, 215] width 109 height 28
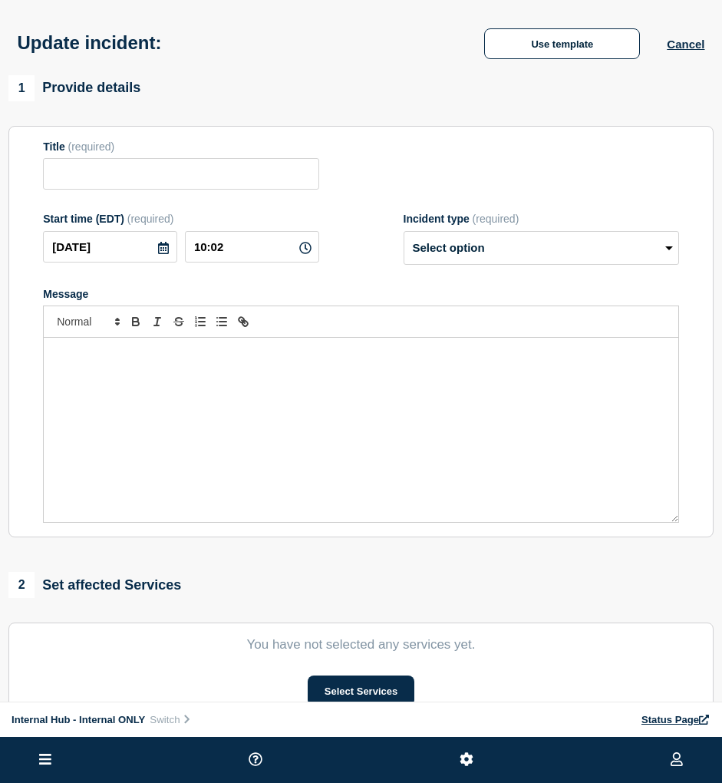
type input "AMG / Amwell For Clinicians Outage - Investigating"
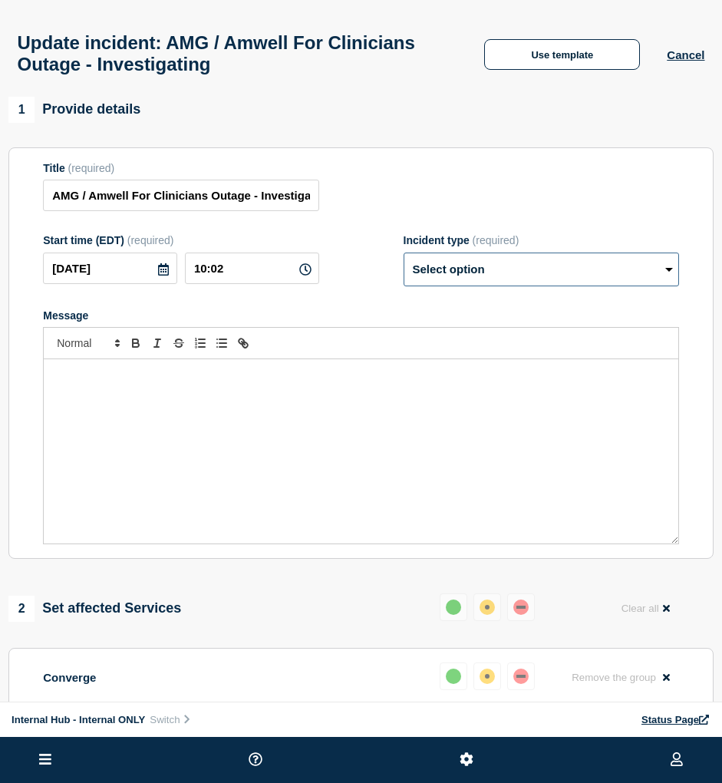
click at [404, 253] on select "Select option Investigating Identified Monitoring Resolved" at bounding box center [542, 270] width 276 height 34
select select "monitoring"
click option "Monitoring" at bounding box center [0, 0] width 0 height 0
drag, startPoint x: 261, startPoint y: 210, endPoint x: 735, endPoint y: 276, distance: 478.8
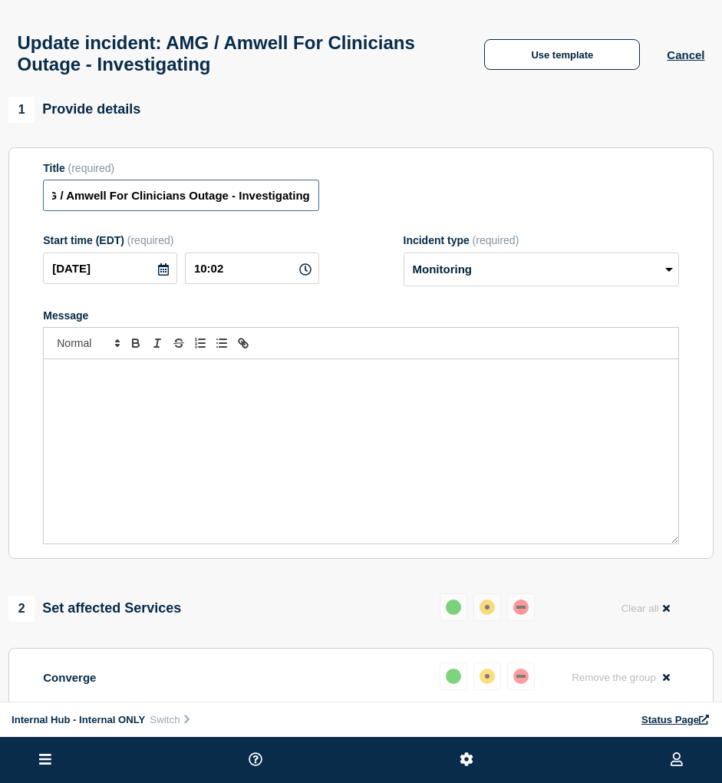
click at [319, 211] on input "AMG / Amwell For Clinicians Outage - Investigating" at bounding box center [181, 195] width 276 height 31
type input "AMG / Amwell For Clinicians Outage - Monitoring"
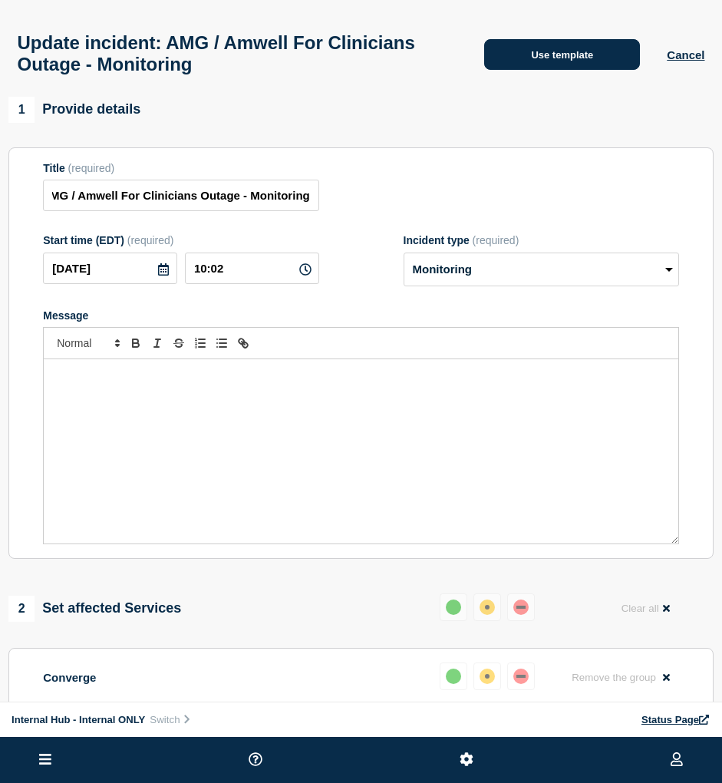
click at [601, 61] on button "Use template" at bounding box center [562, 54] width 156 height 31
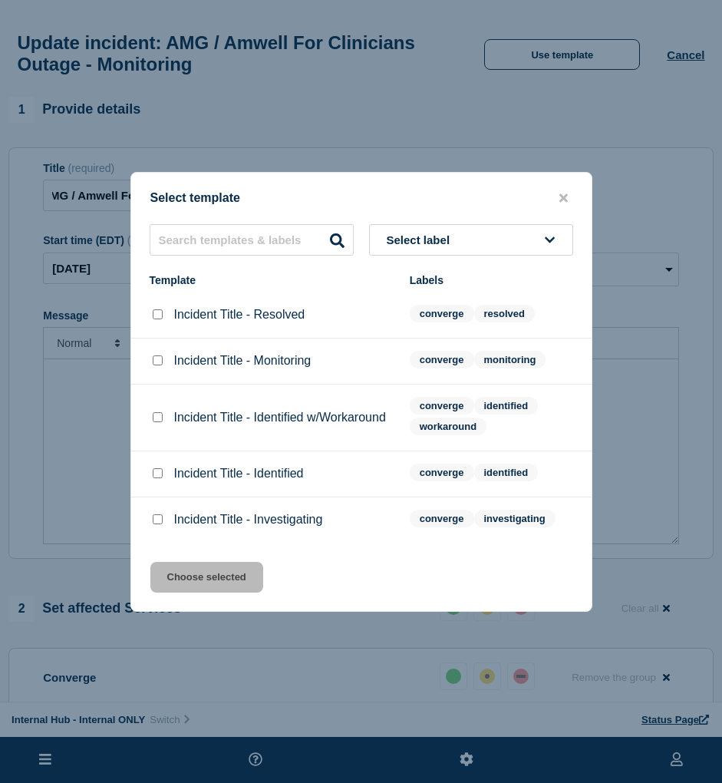
click at [168, 362] on div "Incident Title - Monitoring" at bounding box center [272, 360] width 245 height 15
click at [159, 362] on input "Incident Title - Monitoring checkbox" at bounding box center [158, 360] width 10 height 10
checkbox input "true"
click at [236, 587] on button "Choose selected" at bounding box center [206, 577] width 113 height 31
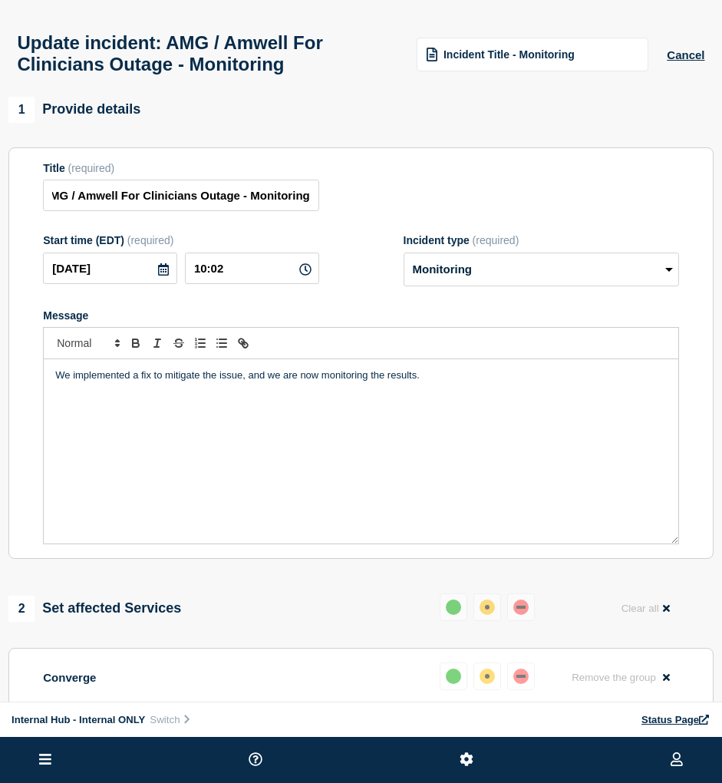
click at [193, 417] on div "We implemented a fix to mitigate the issue, and we are now monitoring the resul…" at bounding box center [361, 451] width 635 height 184
drag, startPoint x: 439, startPoint y: 408, endPoint x: -36, endPoint y: 326, distance: 482.0
click at [44, 359] on div "We implemented a fix to mitigate the issue, and we are now monitoring the resul…" at bounding box center [361, 451] width 635 height 184
click at [209, 382] on p "Amwell teams have confirmed that access and functionality to" at bounding box center [361, 375] width 612 height 14
click at [502, 381] on p "Amwell teams have confirmed that AMG / Amwell for Clinicians access and functio…" at bounding box center [361, 375] width 612 height 14
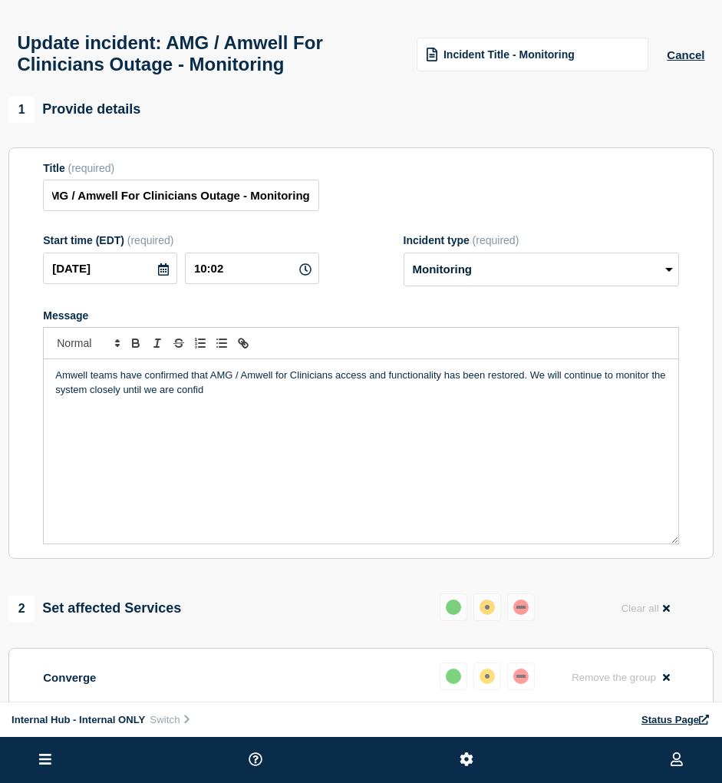
drag, startPoint x: 274, startPoint y: 400, endPoint x: 169, endPoint y: 406, distance: 105.3
click at [169, 397] on p "Amwell teams have confirmed that AMG / Amwell for Clinicians access and functio…" at bounding box center [361, 382] width 612 height 28
drag, startPoint x: 169, startPoint y: 406, endPoint x: 137, endPoint y: 406, distance: 31.5
click at [137, 397] on p "Amwell teams have confirmed that AMG / Amwell for Clinicians access and functio…" at bounding box center [361, 382] width 612 height 28
drag, startPoint x: 307, startPoint y: 406, endPoint x: 209, endPoint y: 408, distance: 98.3
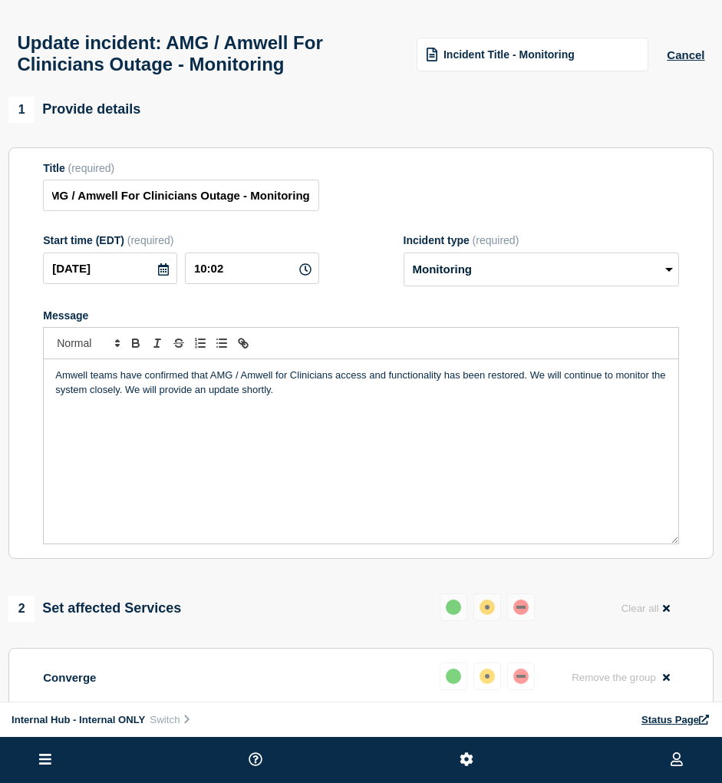
click at [209, 397] on p "Amwell teams have confirmed that AMG / Amwell for Clinicians access and functio…" at bounding box center [361, 382] width 612 height 28
click at [232, 422] on div "Amwell teams have confirmed that AMG / Amwell for Clinicians access and functio…" at bounding box center [361, 451] width 635 height 184
drag, startPoint x: 444, startPoint y: 384, endPoint x: 344, endPoint y: 378, distance: 100.7
click at [344, 378] on div "Amwell teams have confirmed that AMG / Amwell for Clinicians access and functio…" at bounding box center [361, 451] width 635 height 184
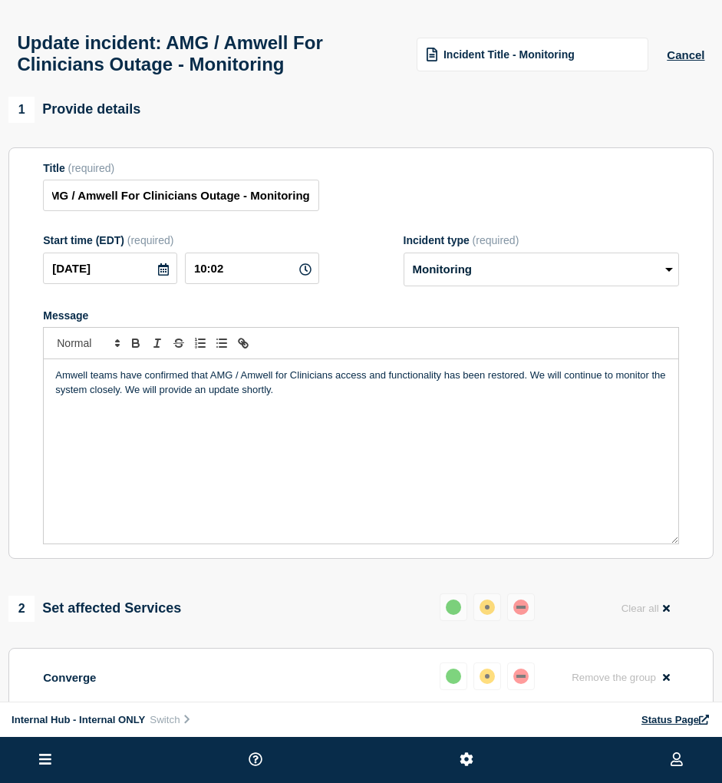
click at [603, 394] on p "Amwell teams have confirmed that AMG / Amwell for Clinicians access and functio…" at bounding box center [361, 382] width 612 height 28
click at [137, 397] on p "Amwell teams have confirmed that AMG / Amwell for Clinicians access and functio…" at bounding box center [361, 382] width 612 height 28
drag, startPoint x: 389, startPoint y: 416, endPoint x: 150, endPoint y: 401, distance: 239.9
click at [150, 401] on div "Amwell teams have confirmed that AMG / Amwell for Clinicians access and functio…" at bounding box center [361, 451] width 635 height 184
click at [212, 380] on p "Amwell teams have confirmed that AMG / Amwell for Clinicians access and functio…" at bounding box center [361, 382] width 612 height 28
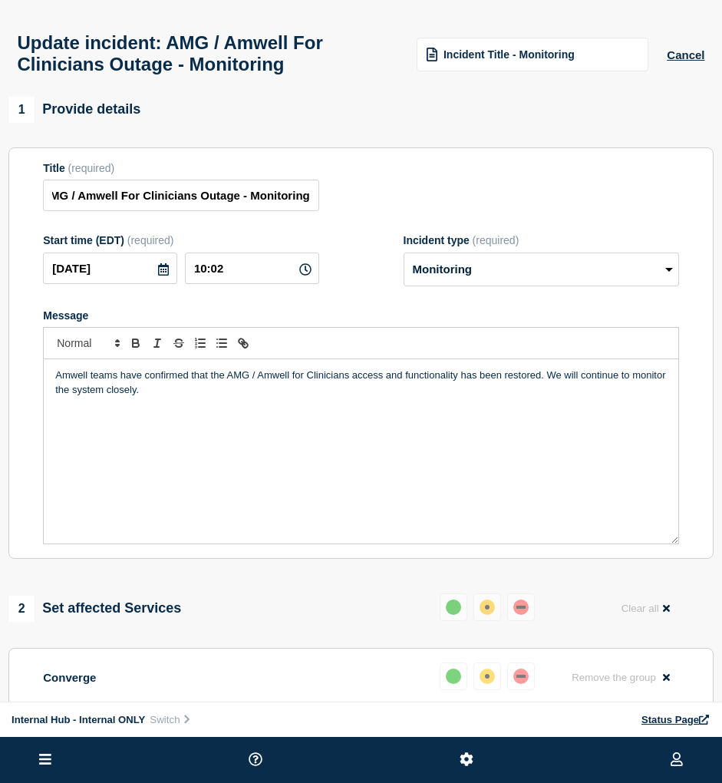
click at [216, 414] on div "Amwell teams have confirmed that the AMG / Amwell for Clinicians access and fun…" at bounding box center [361, 451] width 635 height 184
click at [316, 396] on p "Amwell teams have confirmed that the AMG / Amwell for Clinicians access and fun…" at bounding box center [361, 382] width 612 height 28
click at [326, 397] on p "Amwell teams have confirmed that the AMG / Amwell for Clinicians access and fun…" at bounding box center [361, 382] width 612 height 28
click at [226, 384] on p "Amwell teams have confirmed that the AMG / Amwell for Clinicians access and fun…" at bounding box center [361, 382] width 612 height 28
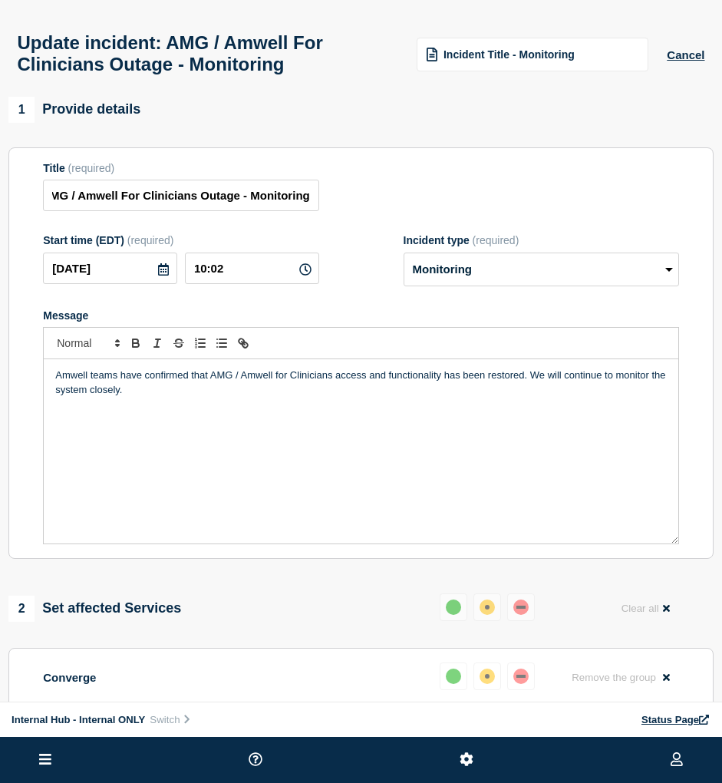
click at [282, 410] on div "Amwell teams have confirmed that AMG / Amwell for Clinicians access and functio…" at bounding box center [361, 451] width 635 height 184
click at [349, 422] on div "Amwell teams have confirmed that AMG / Amwell for Clinicians access and functio…" at bounding box center [361, 451] width 635 height 184
click at [406, 414] on div "Amwell teams have confirmed that AMG / Amwell for Clinicians access and functio…" at bounding box center [361, 451] width 635 height 184
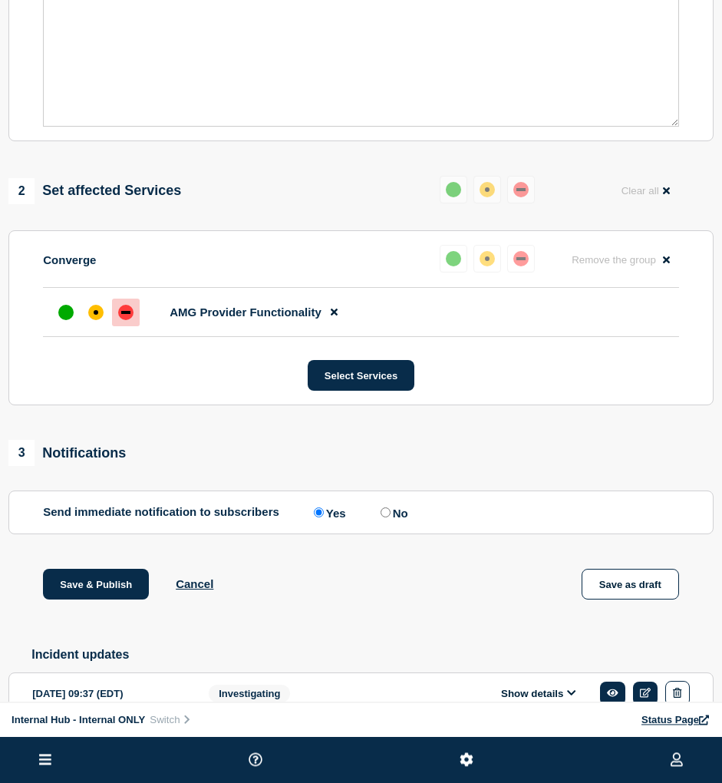
scroll to position [509, 0]
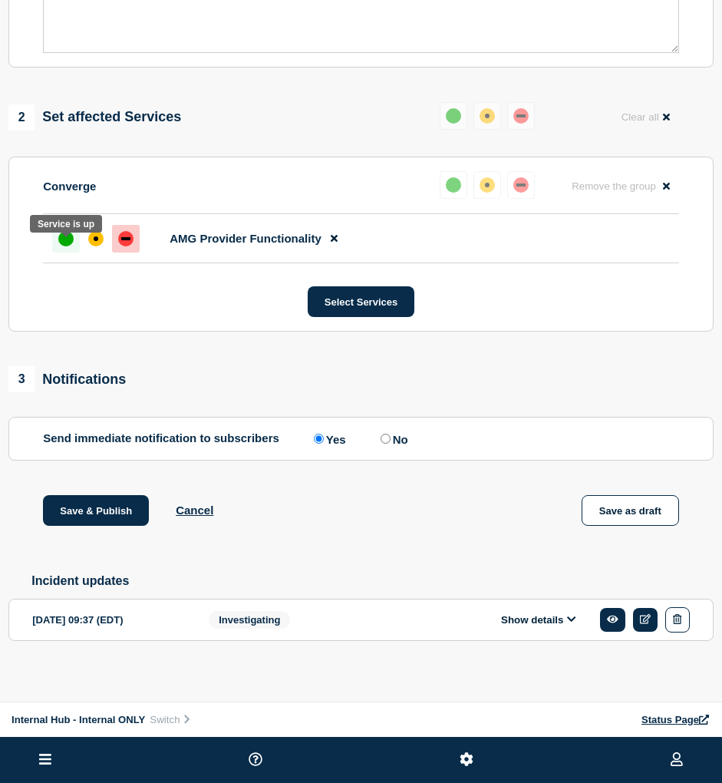
click at [66, 231] on div "up" at bounding box center [65, 238] width 15 height 15
click at [109, 521] on button "Save & Publish" at bounding box center [96, 510] width 106 height 31
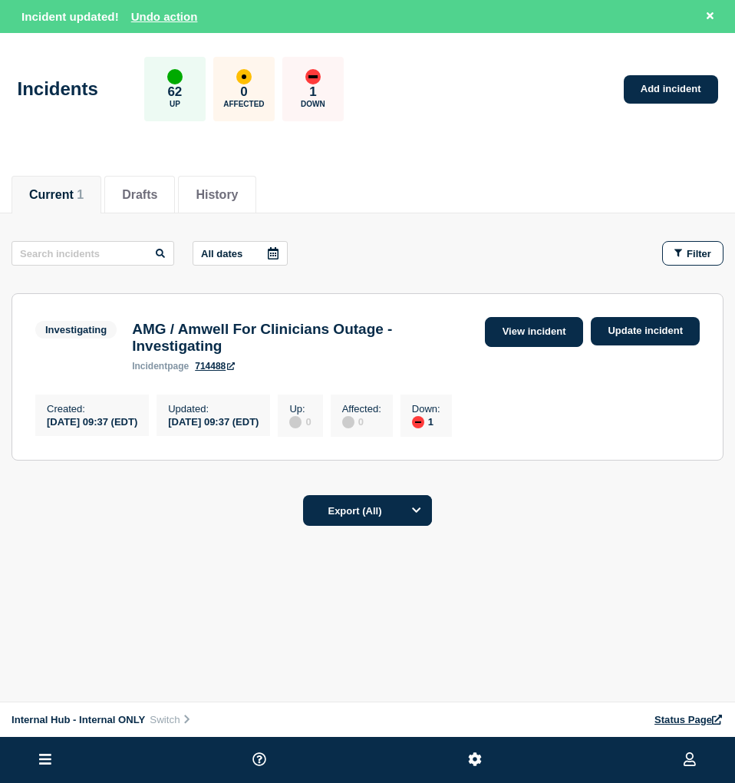
click at [545, 334] on link "View incident" at bounding box center [534, 332] width 99 height 30
